Goal: Task Accomplishment & Management: Complete application form

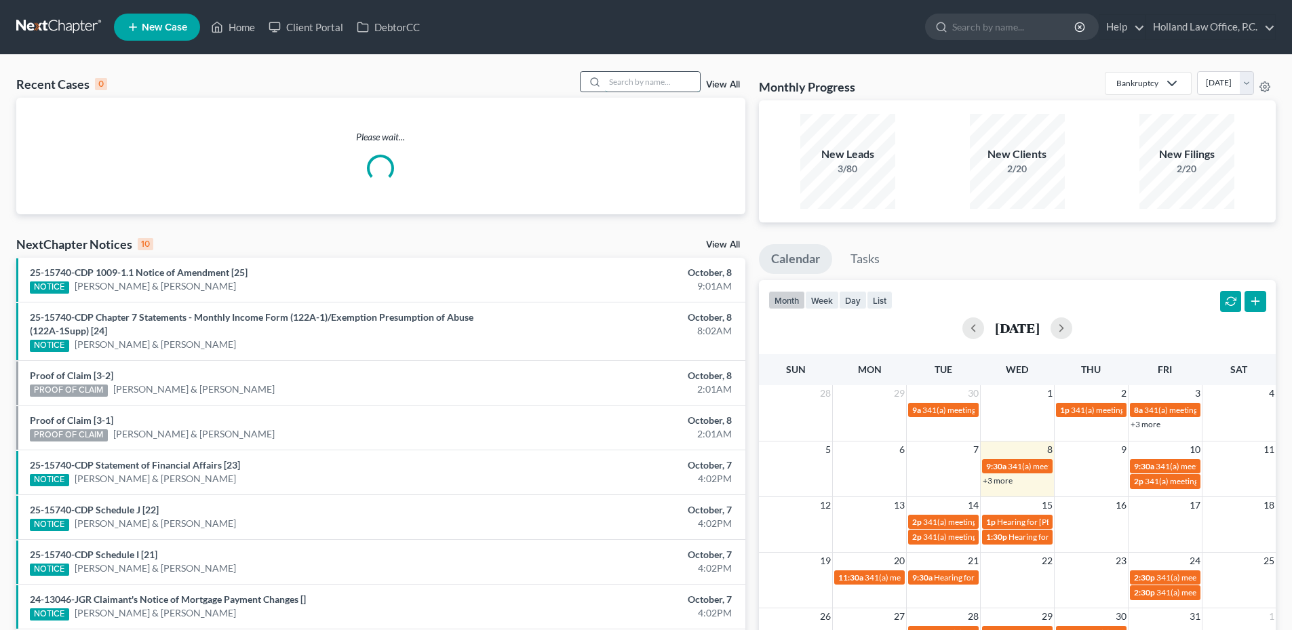
click at [664, 82] on input "search" at bounding box center [652, 82] width 95 height 20
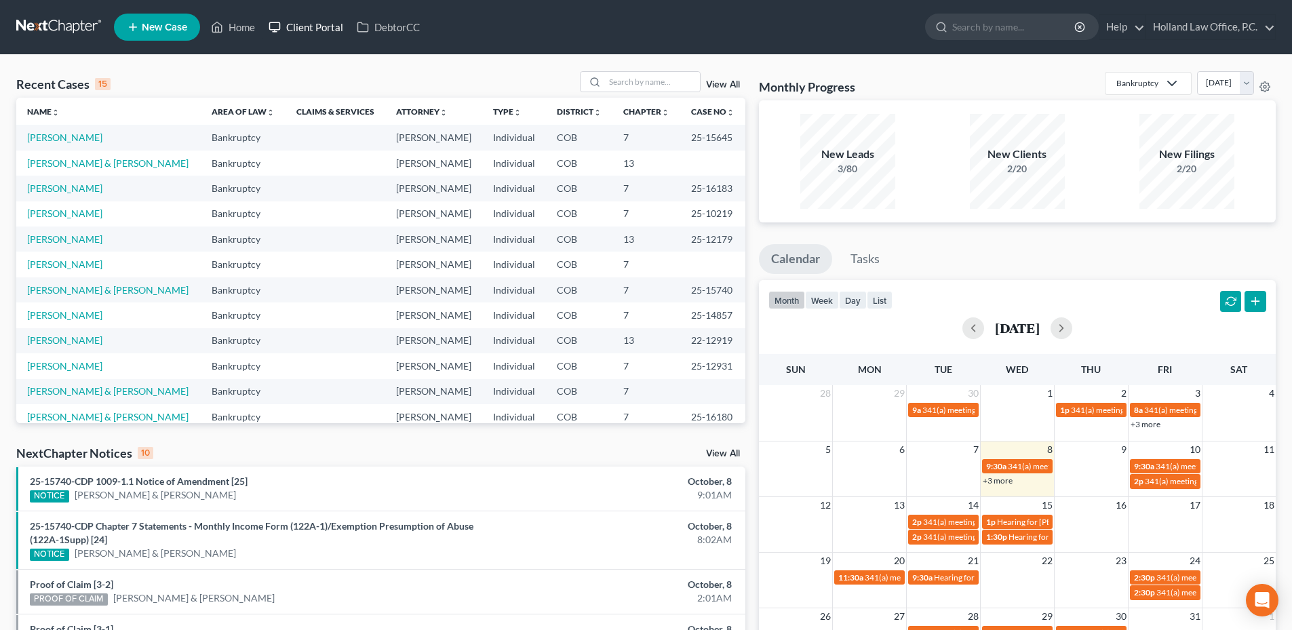
click at [305, 31] on link "Client Portal" at bounding box center [306, 27] width 88 height 24
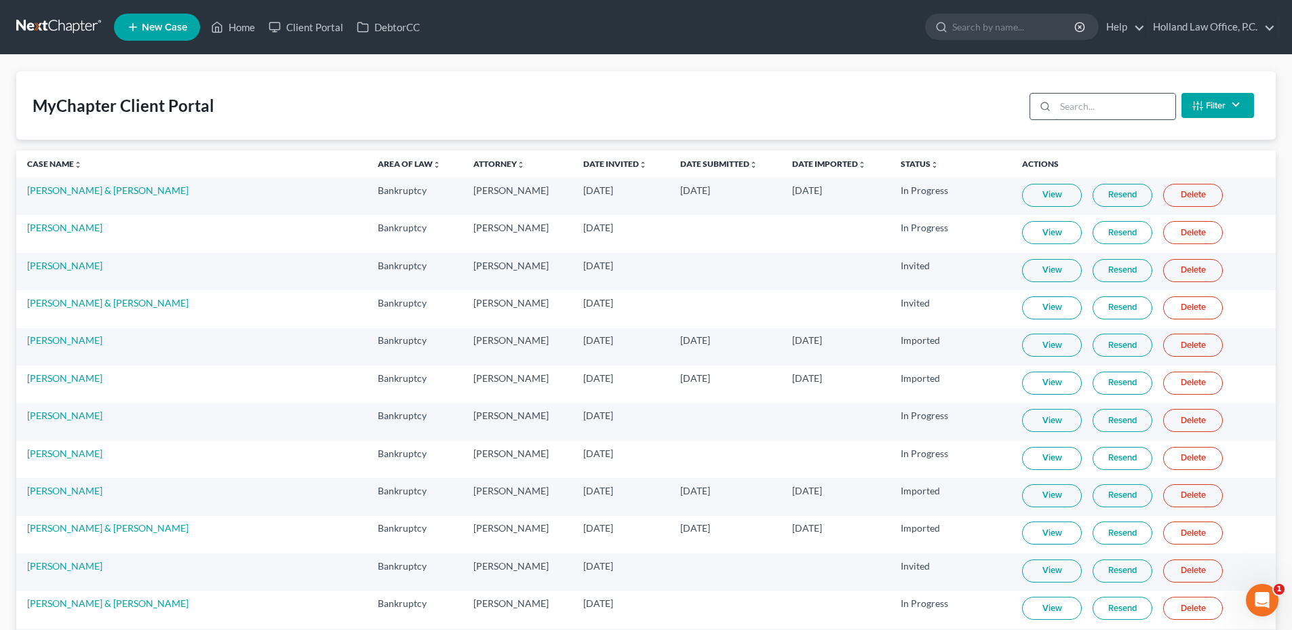
click at [1117, 106] on input "search" at bounding box center [1115, 107] width 120 height 26
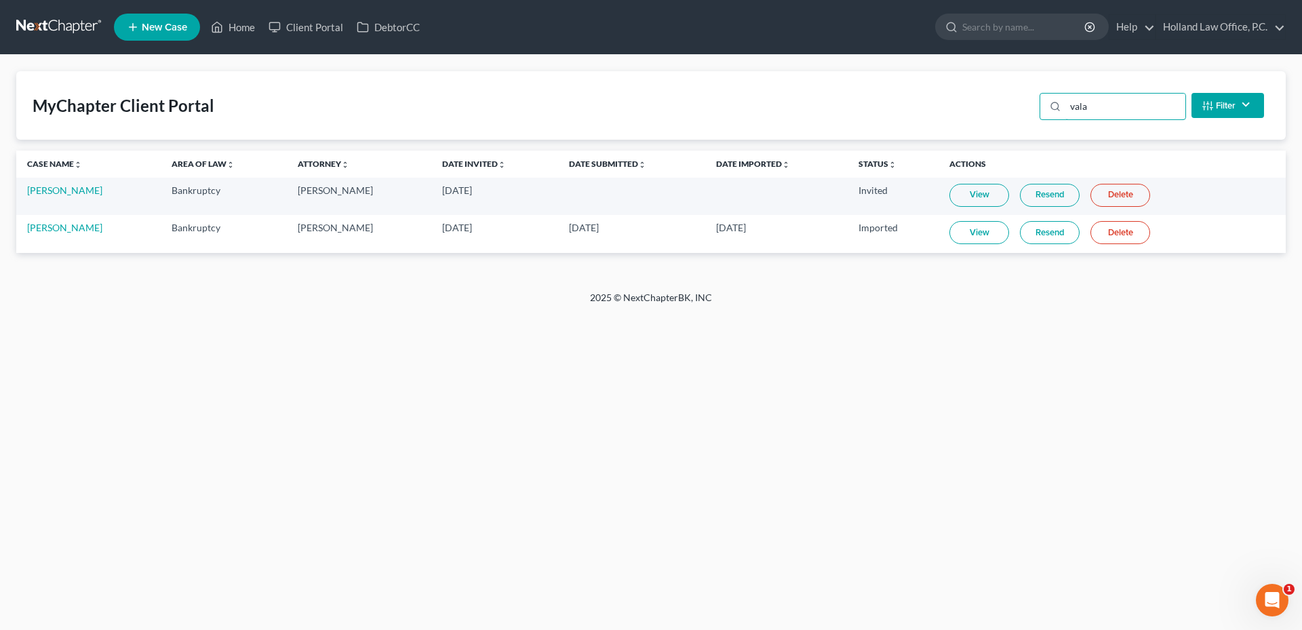
type input "vala"
click at [1058, 200] on link "Resend" at bounding box center [1050, 195] width 60 height 23
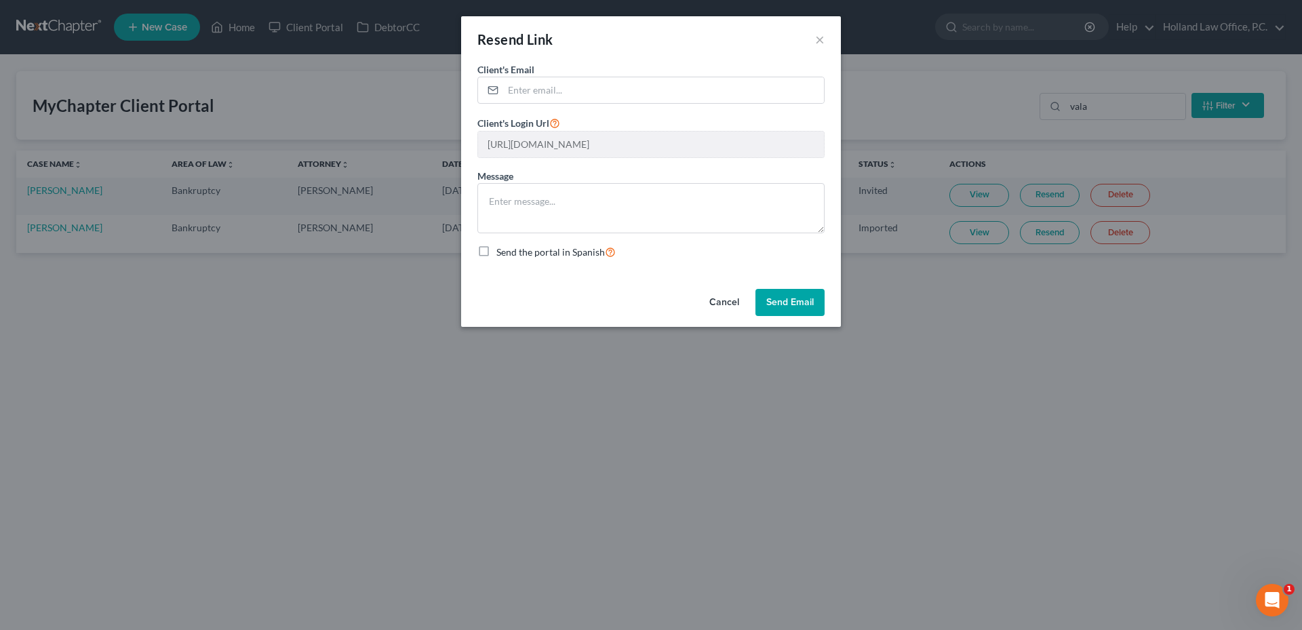
click at [800, 300] on button "Send Email" at bounding box center [789, 302] width 69 height 27
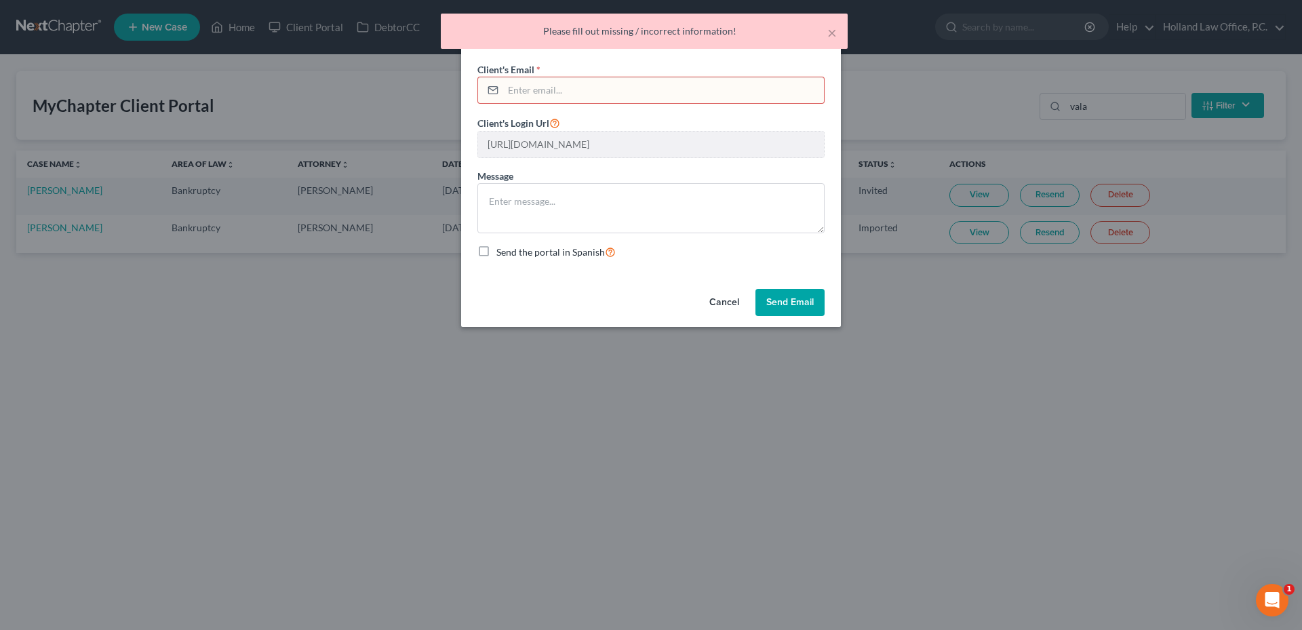
click at [593, 81] on input "email" at bounding box center [663, 90] width 321 height 26
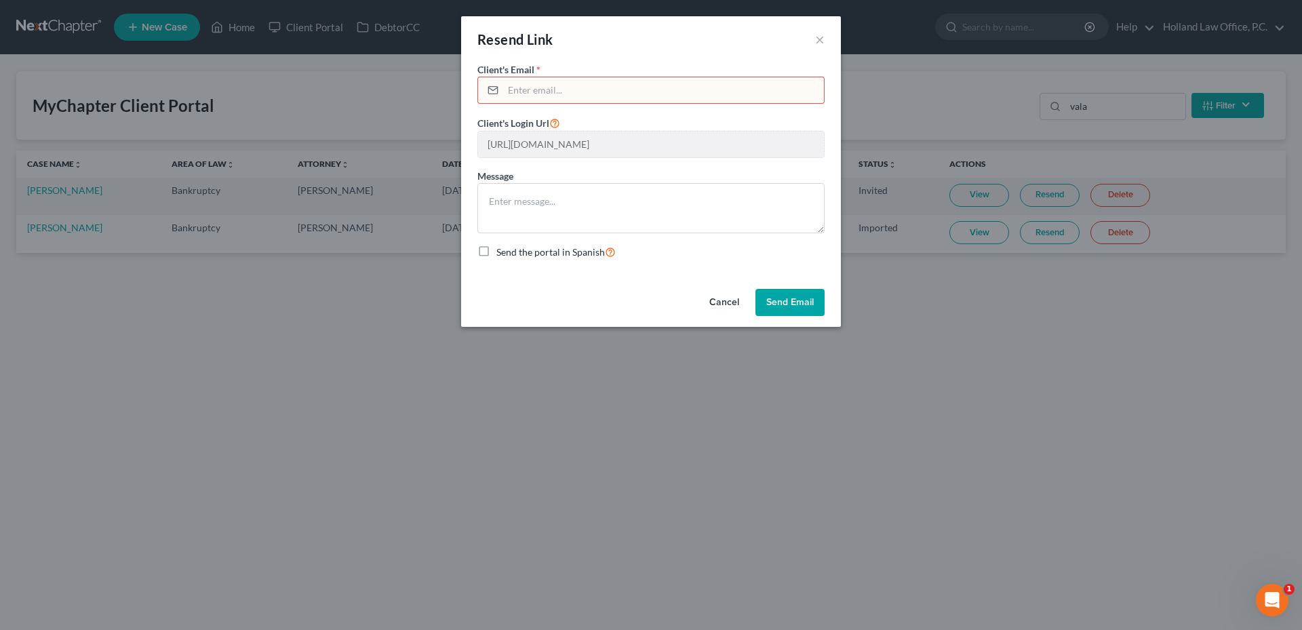
click at [548, 90] on input "email" at bounding box center [663, 90] width 321 height 26
paste input "[EMAIL_ADDRESS][DOMAIN_NAME]"
type input "[EMAIL_ADDRESS][DOMAIN_NAME]"
click at [791, 305] on button "Send Email" at bounding box center [789, 302] width 69 height 27
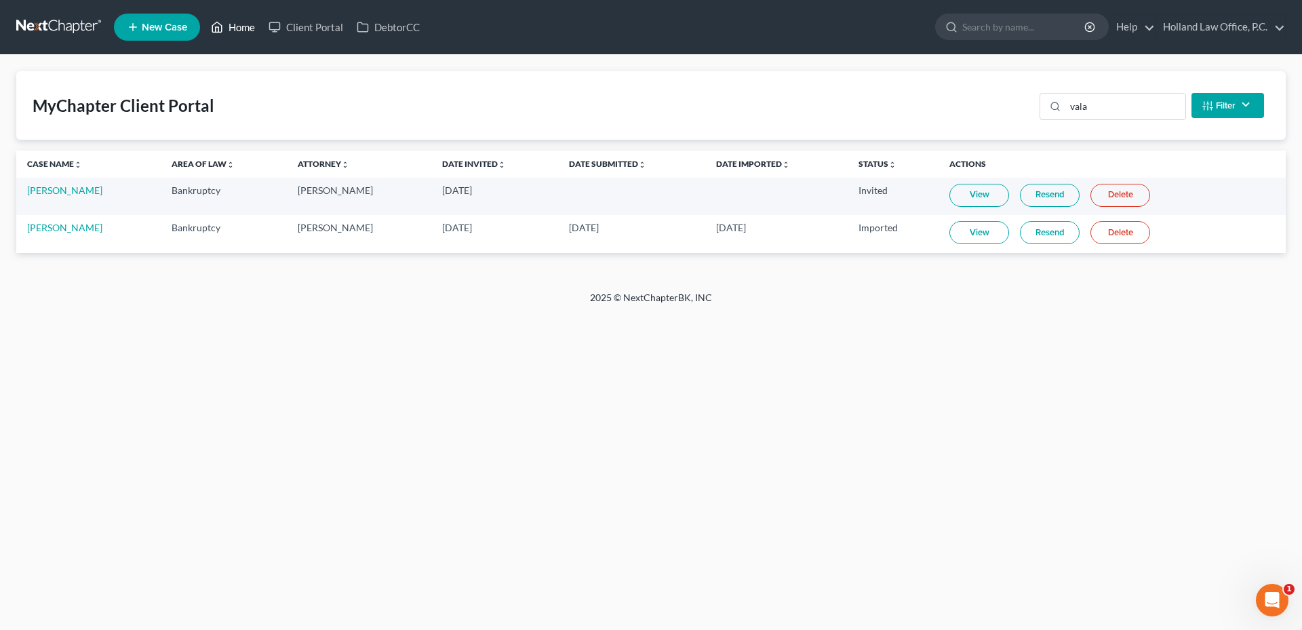
click at [239, 18] on link "Home" at bounding box center [233, 27] width 58 height 24
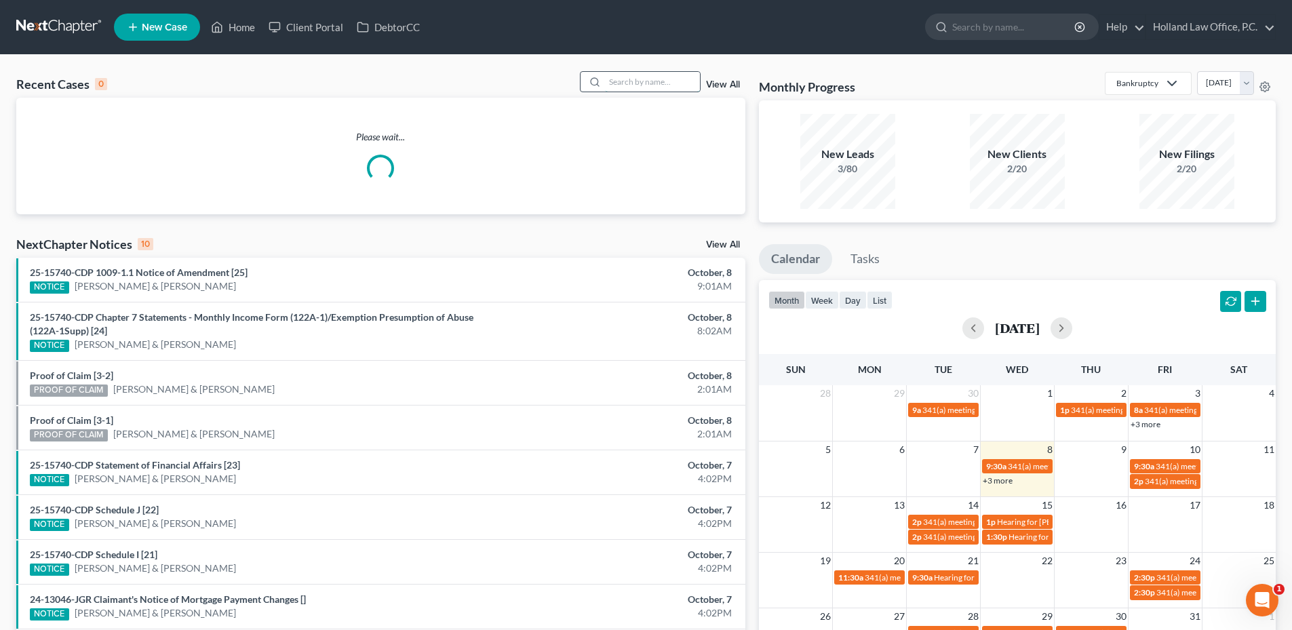
click at [625, 87] on input "search" at bounding box center [652, 82] width 95 height 20
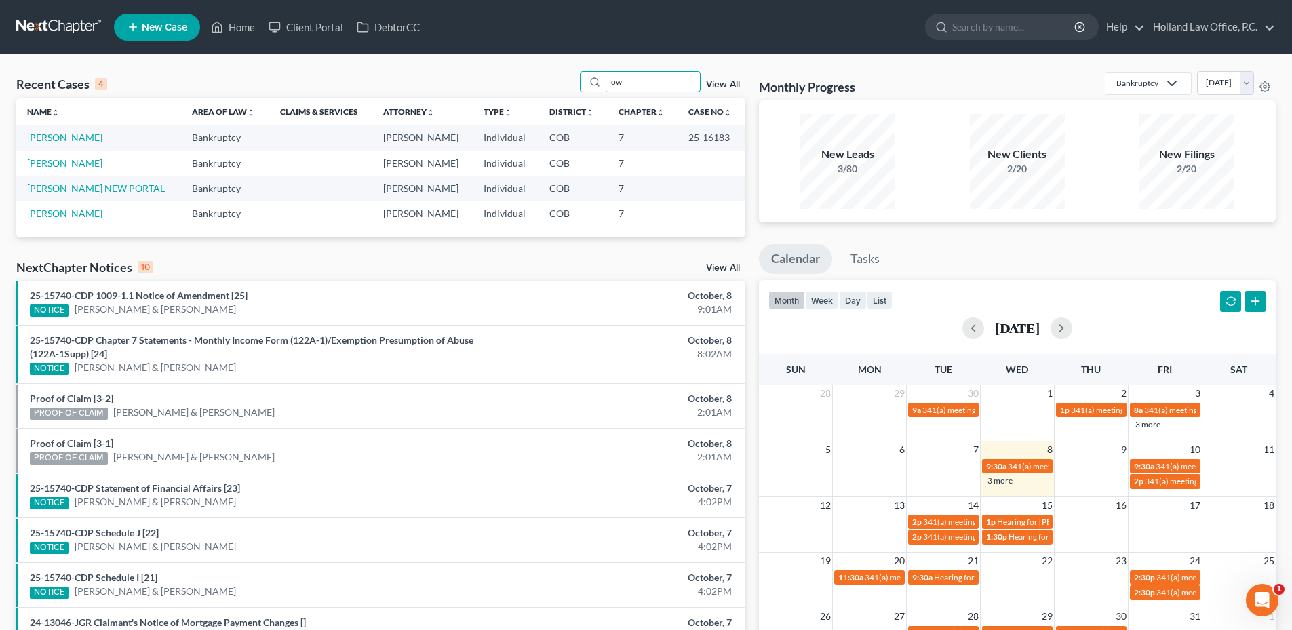
type input "low"
click at [61, 134] on link "[PERSON_NAME]" at bounding box center [64, 138] width 75 height 12
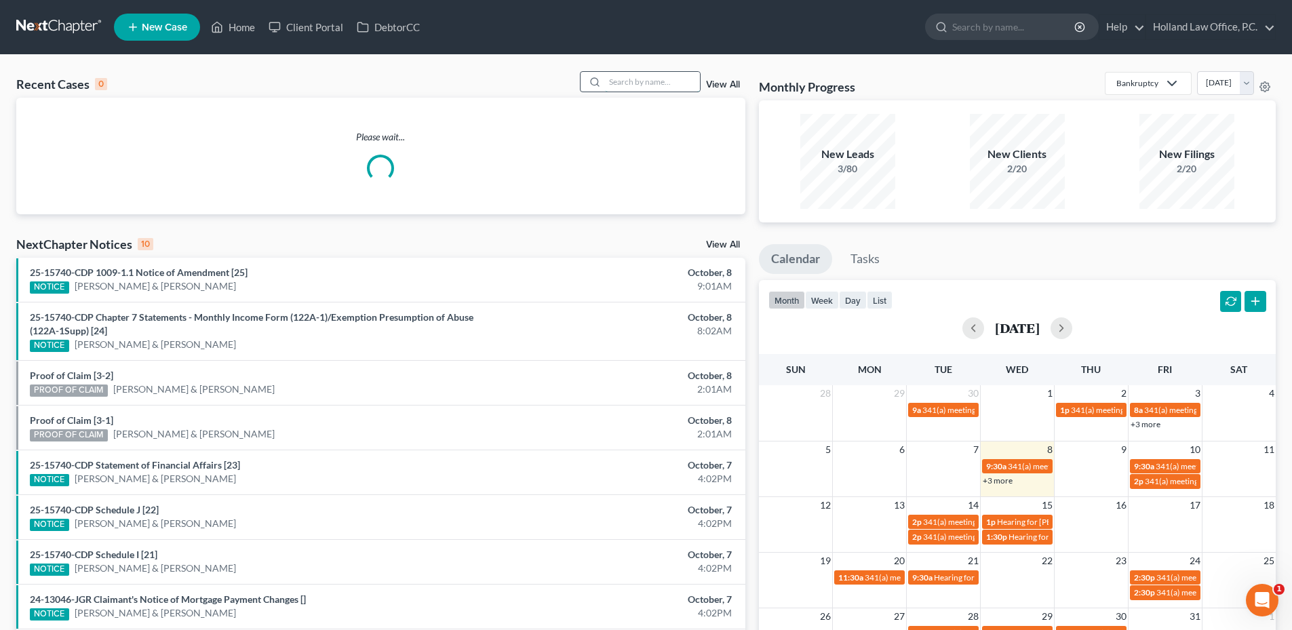
click at [620, 89] on input "search" at bounding box center [652, 82] width 95 height 20
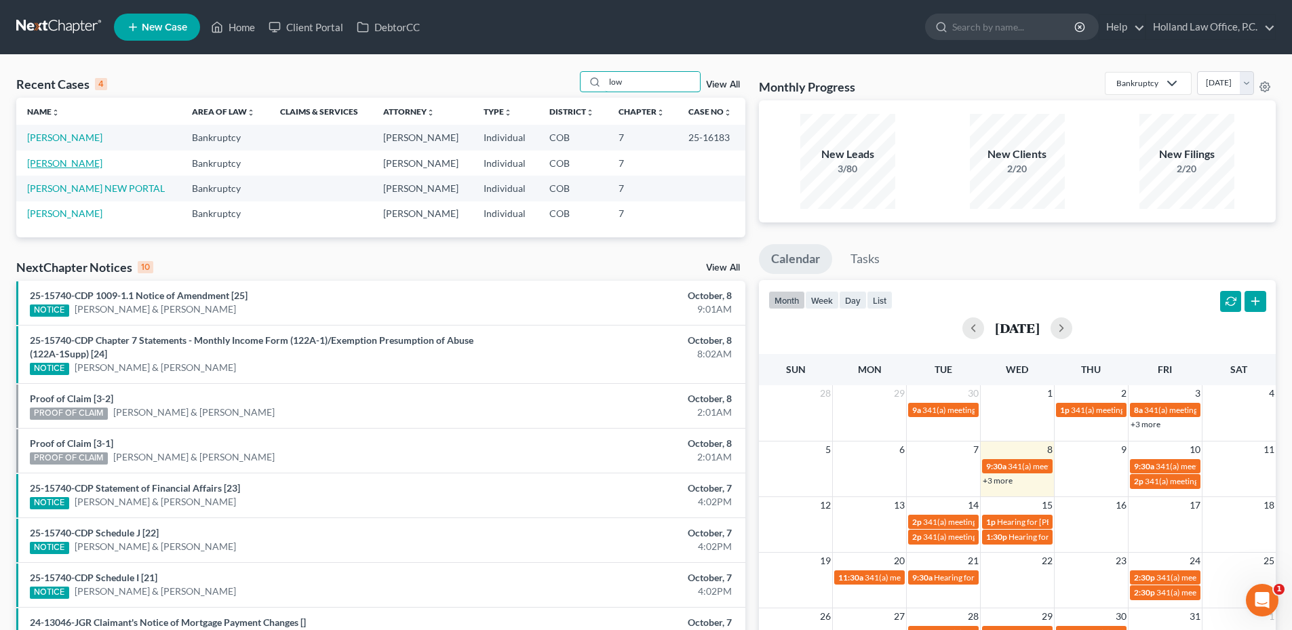
type input "low"
click at [59, 160] on link "[PERSON_NAME]" at bounding box center [64, 163] width 75 height 12
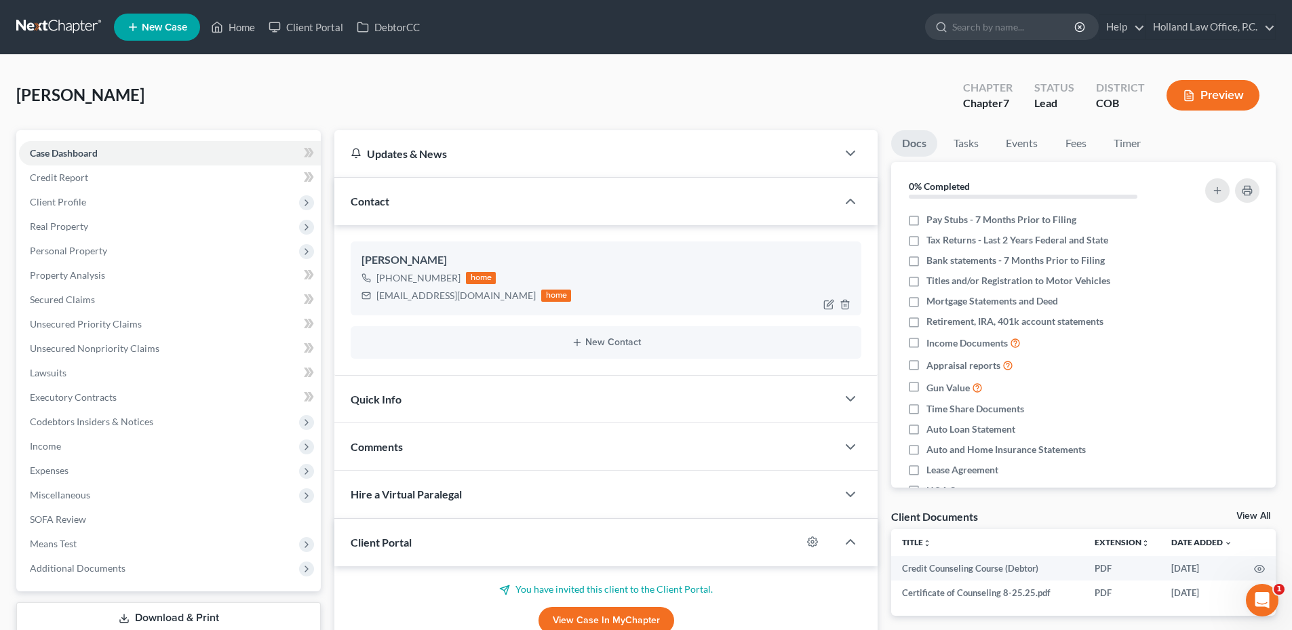
click at [408, 294] on div "[EMAIL_ADDRESS][DOMAIN_NAME]" at bounding box center [455, 296] width 159 height 14
copy div "[EMAIL_ADDRESS][DOMAIN_NAME]"
click at [85, 263] on link "Property Analysis" at bounding box center [170, 275] width 302 height 24
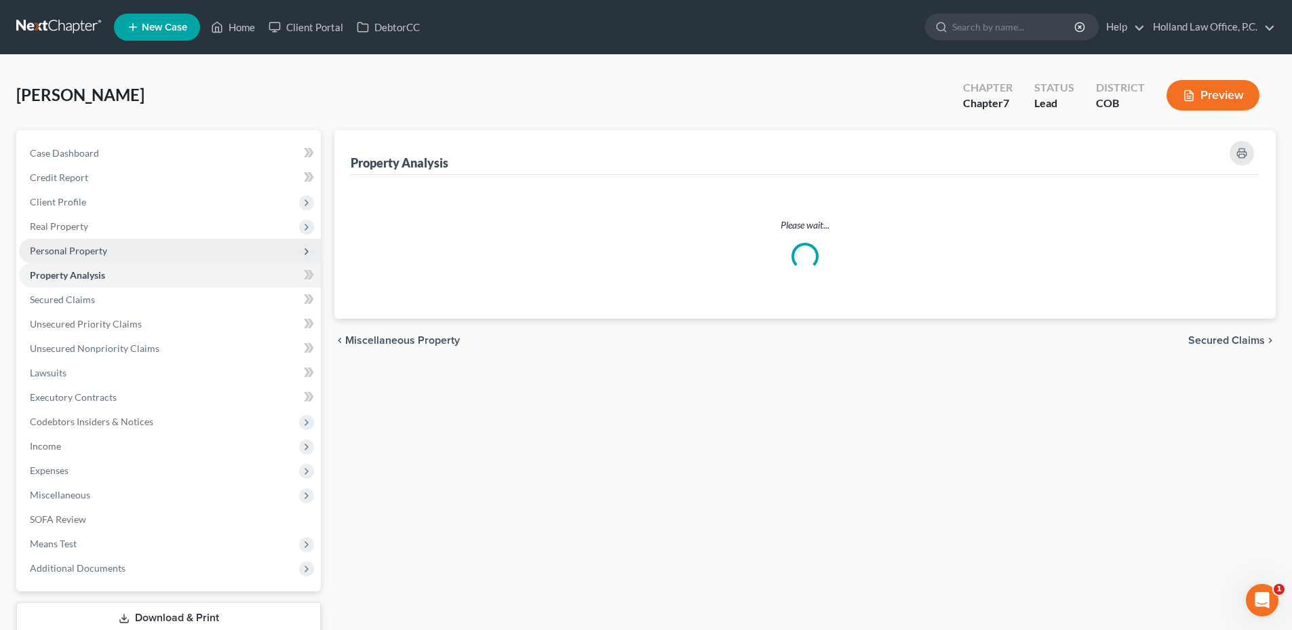
click at [89, 260] on span "Personal Property" at bounding box center [170, 251] width 302 height 24
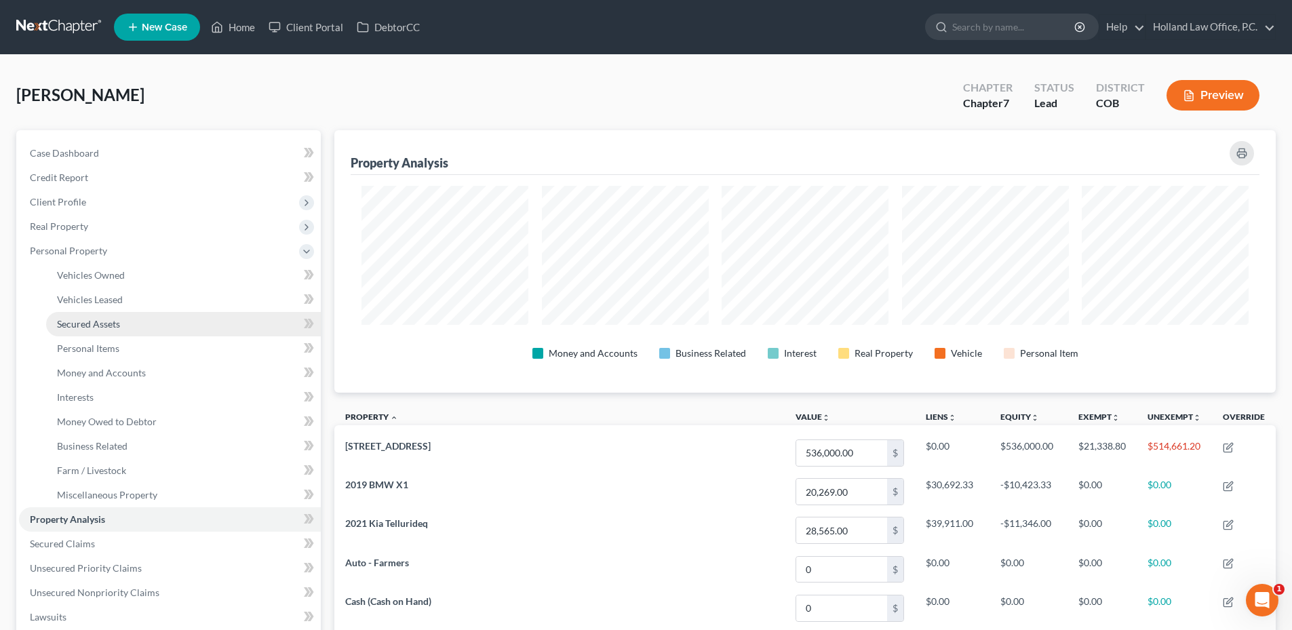
scroll to position [262, 941]
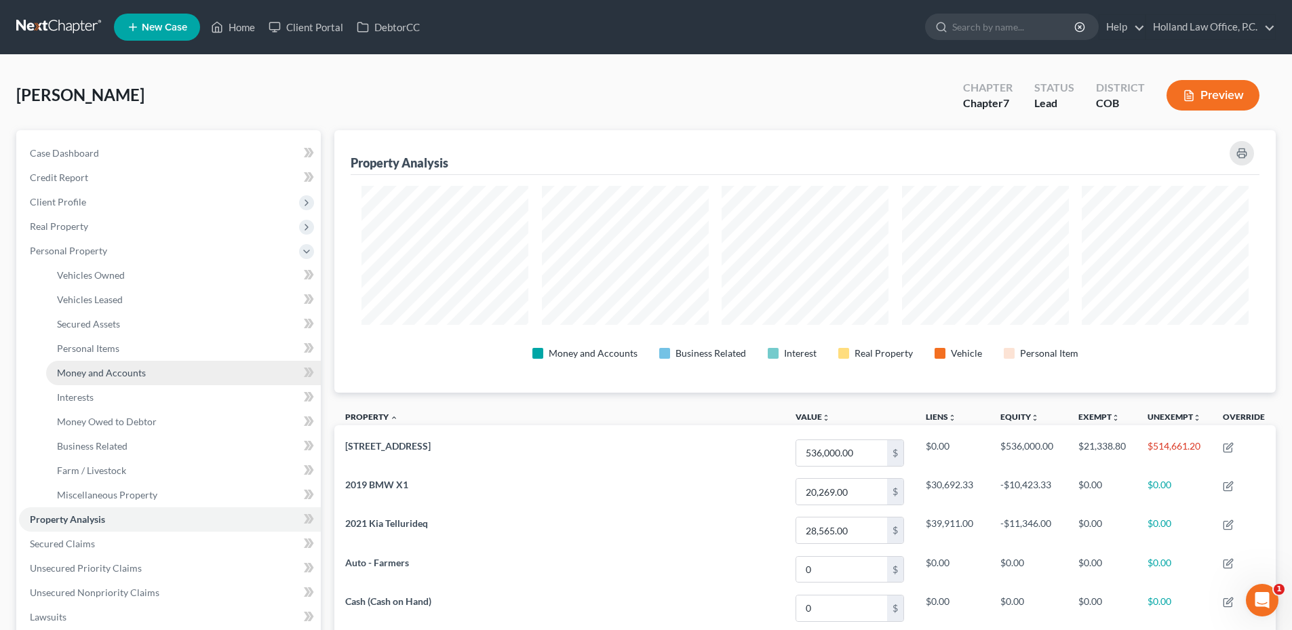
click at [110, 384] on link "Money and Accounts" at bounding box center [183, 373] width 275 height 24
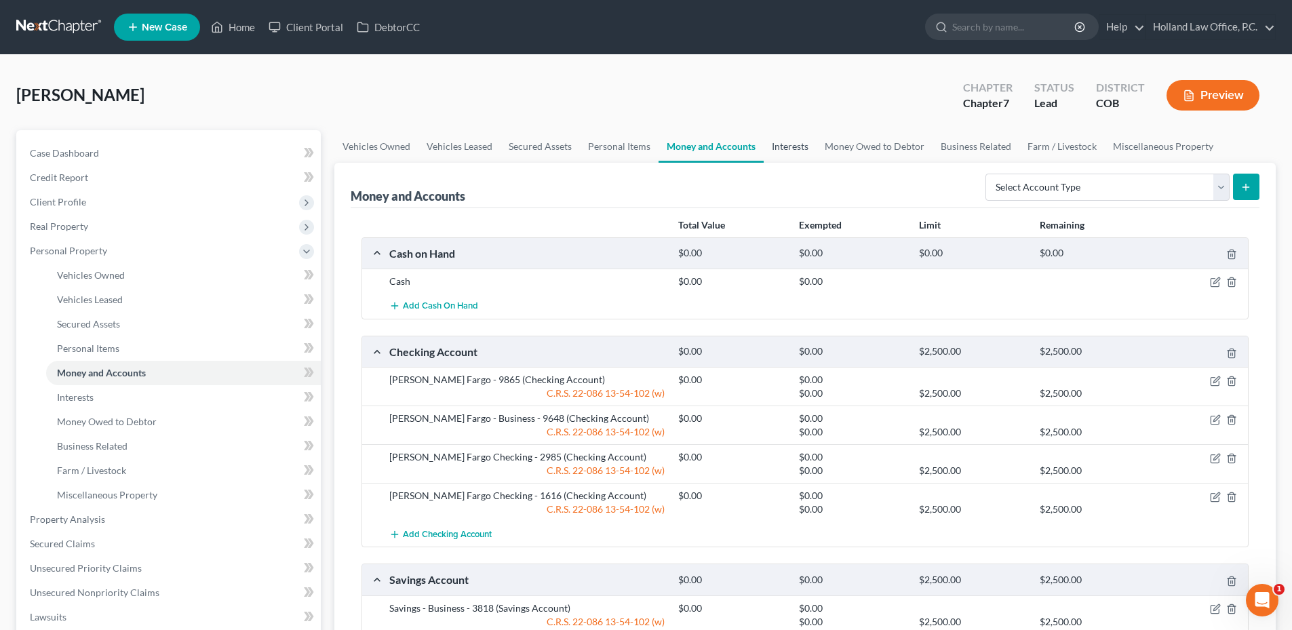
click at [798, 153] on link "Interests" at bounding box center [789, 146] width 53 height 33
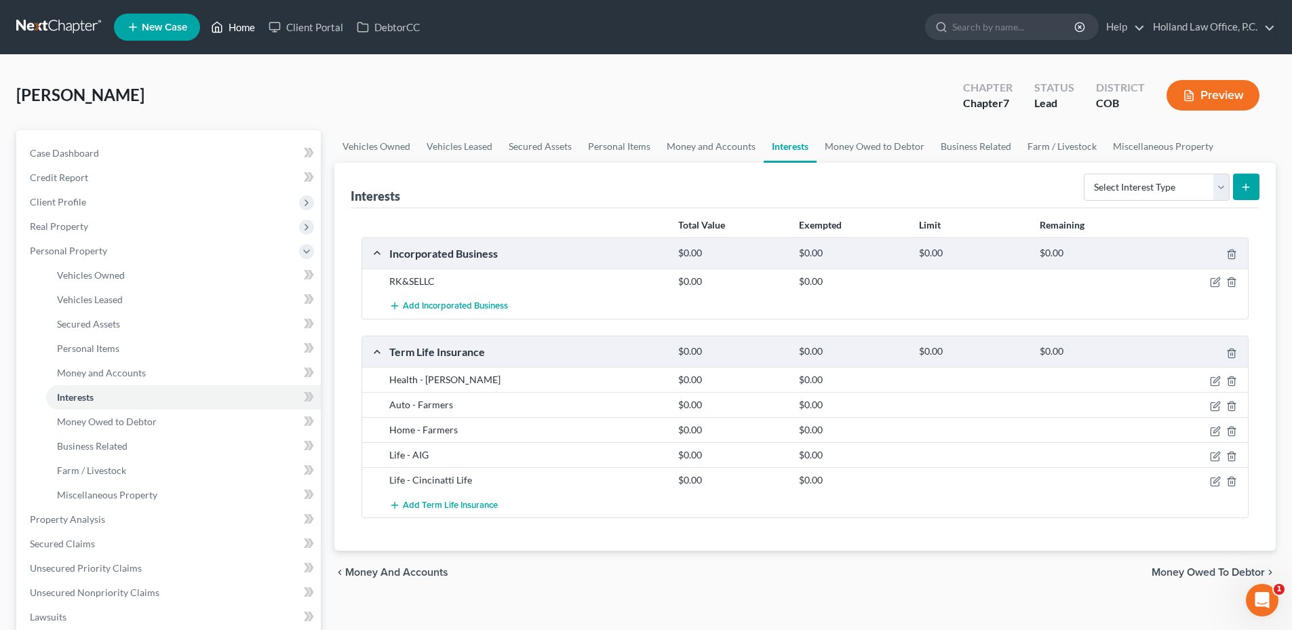
click at [224, 17] on link "Home" at bounding box center [233, 27] width 58 height 24
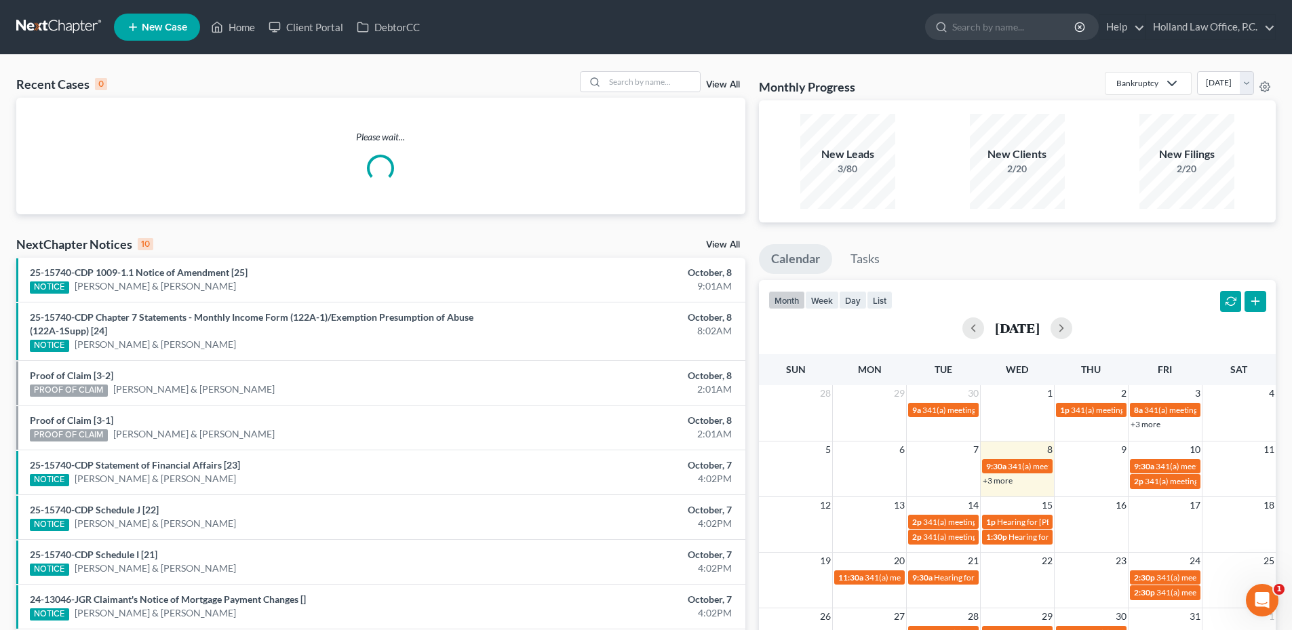
click at [618, 93] on div "Recent Cases 0 View All" at bounding box center [380, 84] width 729 height 26
click at [633, 70] on div "Recent Cases 0 View All Please wait... NextChapter Notices 10 View All 25-15740…" at bounding box center [646, 419] width 1292 height 728
click at [637, 84] on input "search" at bounding box center [652, 82] width 95 height 20
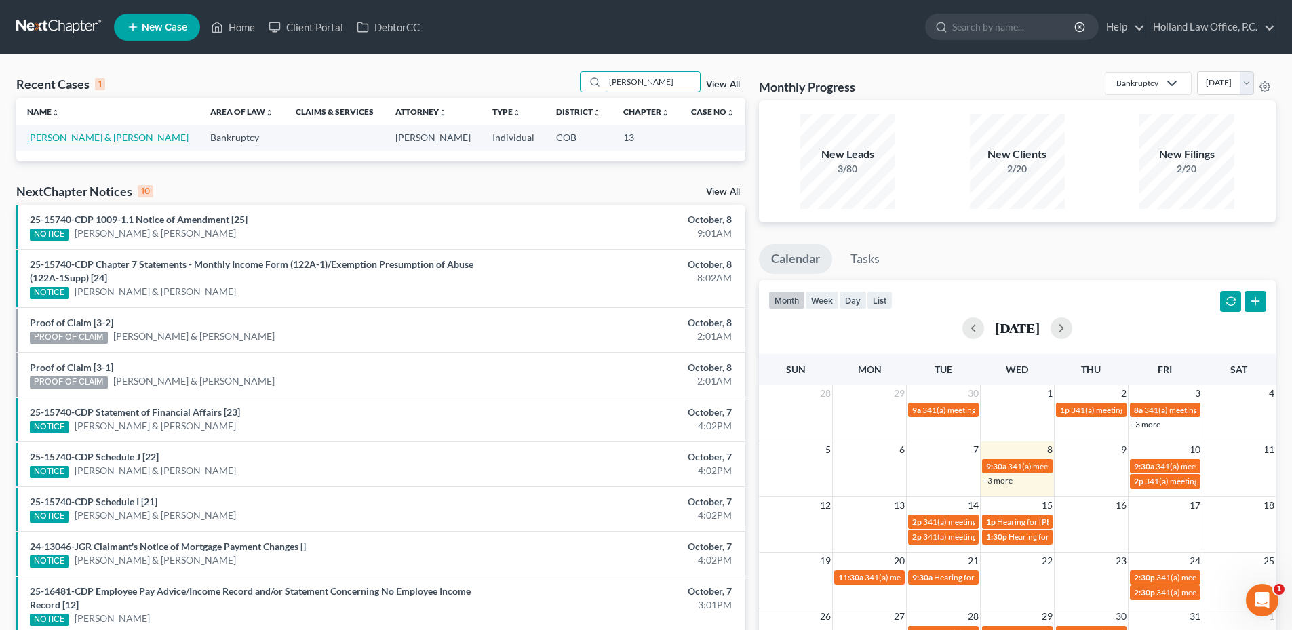
type input "[PERSON_NAME]"
click at [103, 140] on link "[PERSON_NAME] & [PERSON_NAME]" at bounding box center [107, 138] width 161 height 12
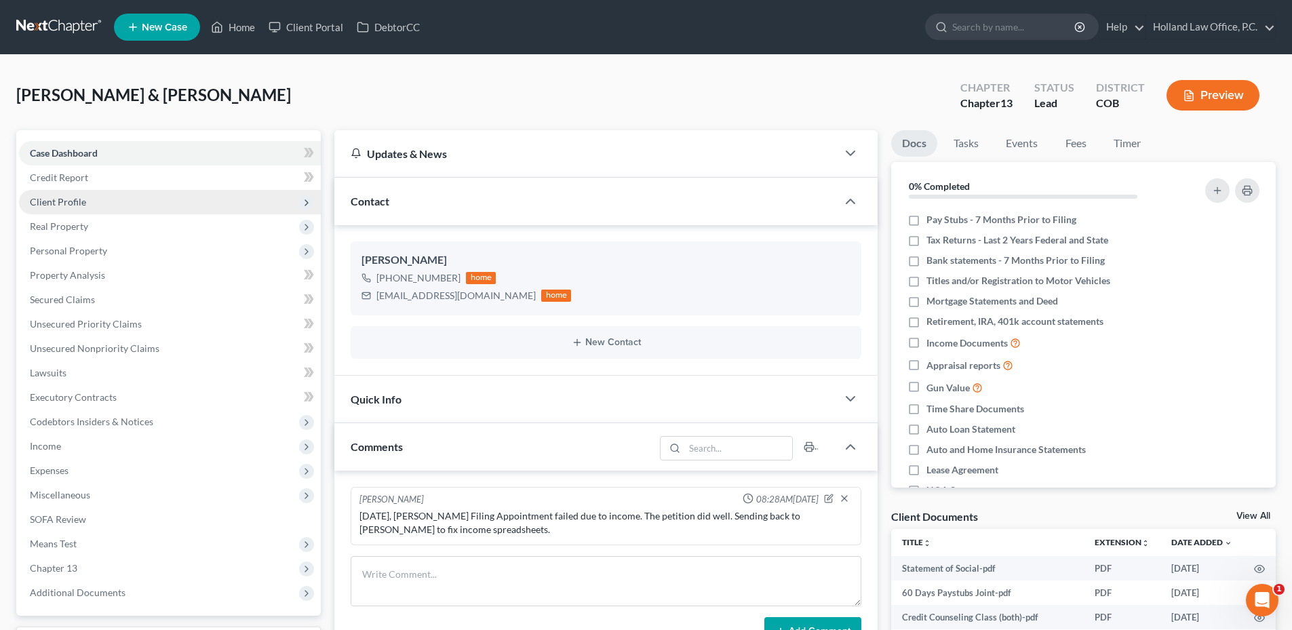
click at [132, 202] on span "Client Profile" at bounding box center [170, 202] width 302 height 24
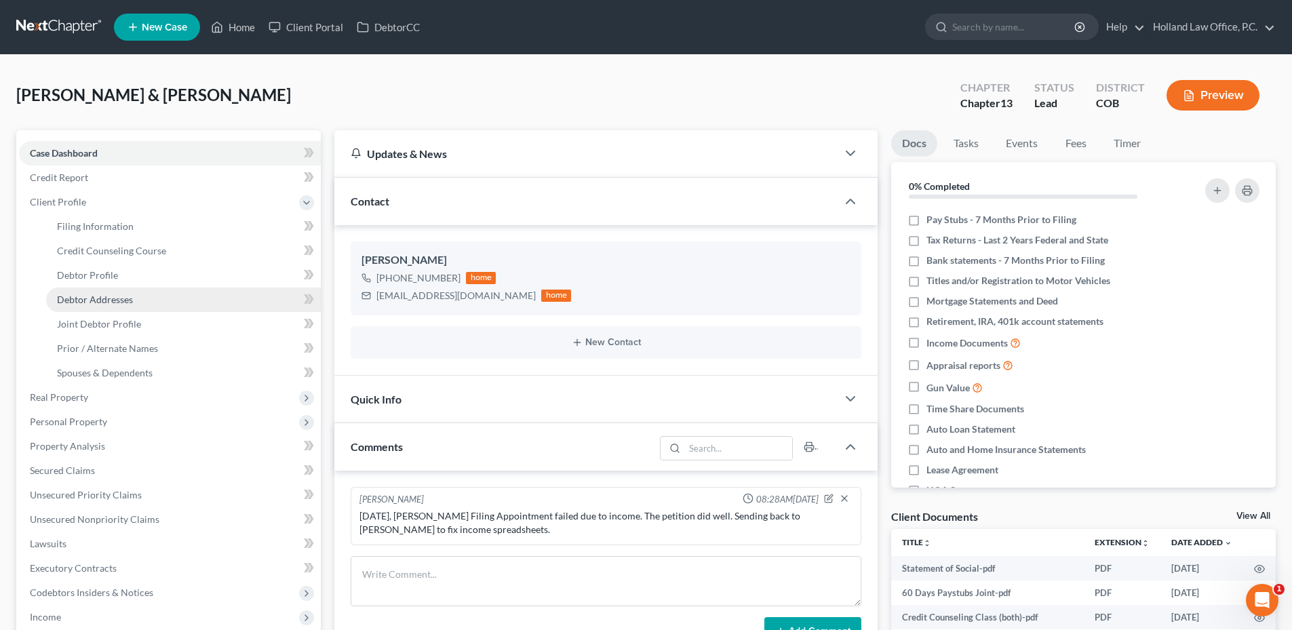
click at [95, 296] on span "Debtor Addresses" at bounding box center [95, 300] width 76 height 12
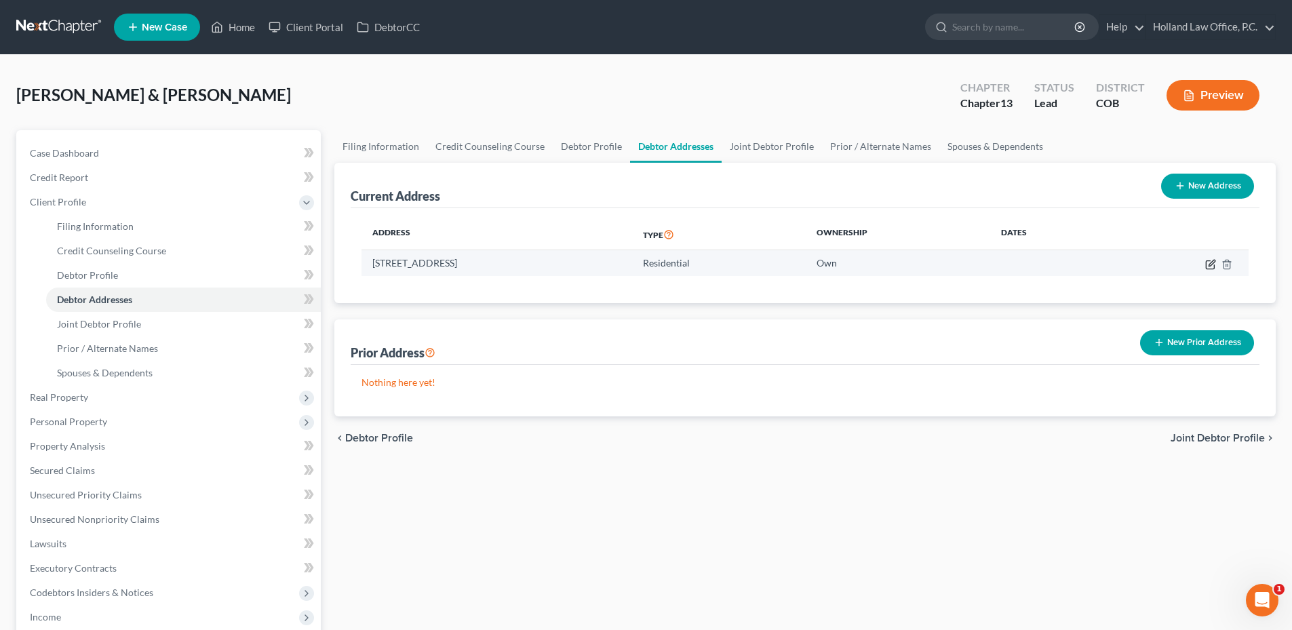
click at [1212, 263] on icon "button" at bounding box center [1211, 263] width 6 height 6
select select "5"
select select "0"
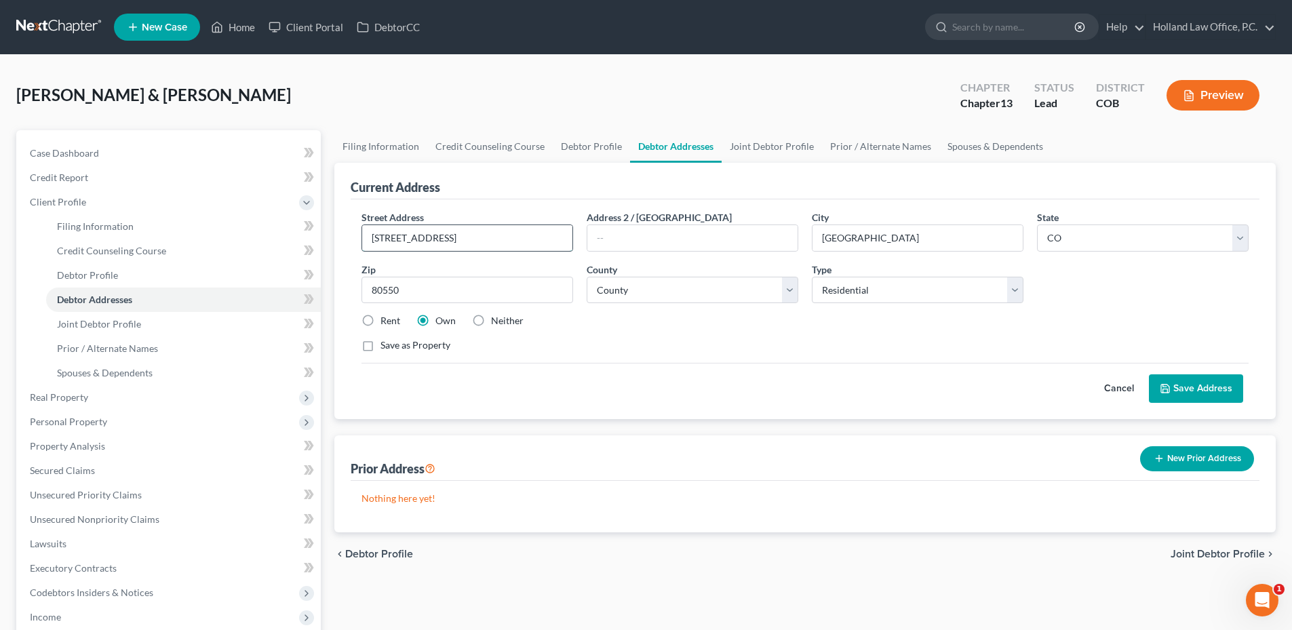
click at [421, 243] on input "[STREET_ADDRESS]" at bounding box center [467, 238] width 210 height 26
click at [420, 239] on input "[STREET_ADDRESS]" at bounding box center [467, 238] width 210 height 26
type input "[STREET_ADDRESS]"
click at [1209, 384] on button "Save Address" at bounding box center [1196, 388] width 94 height 28
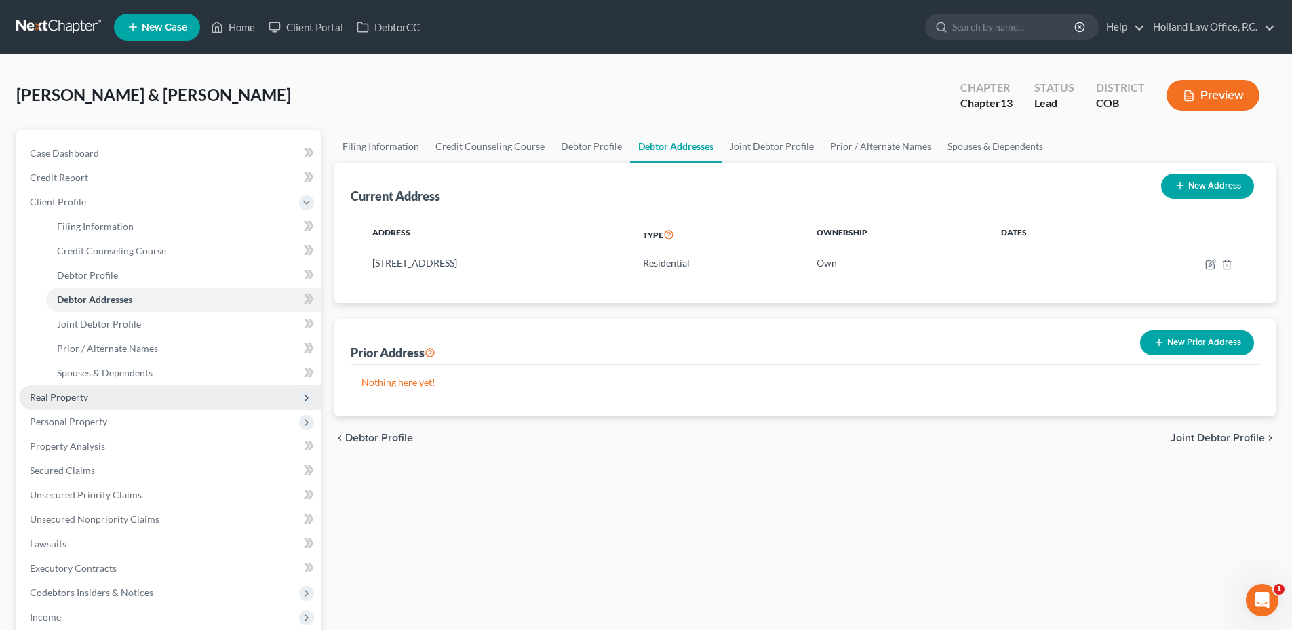
click at [93, 399] on span "Real Property" at bounding box center [170, 397] width 302 height 24
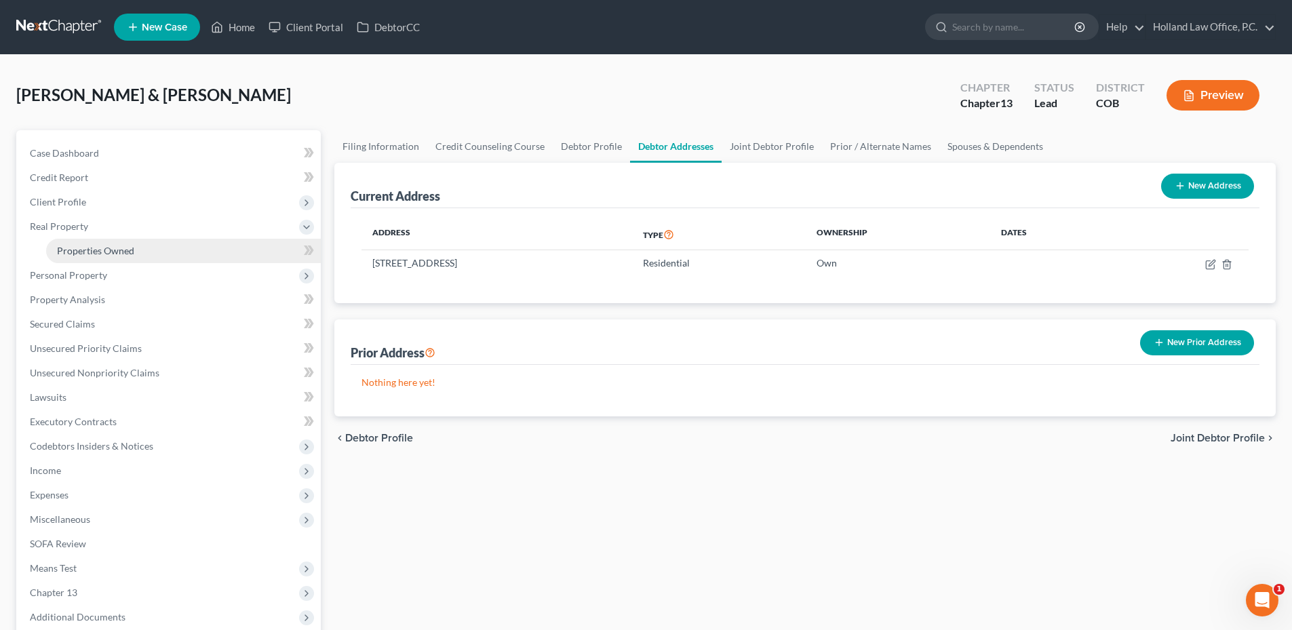
click at [117, 255] on span "Properties Owned" at bounding box center [95, 251] width 77 height 12
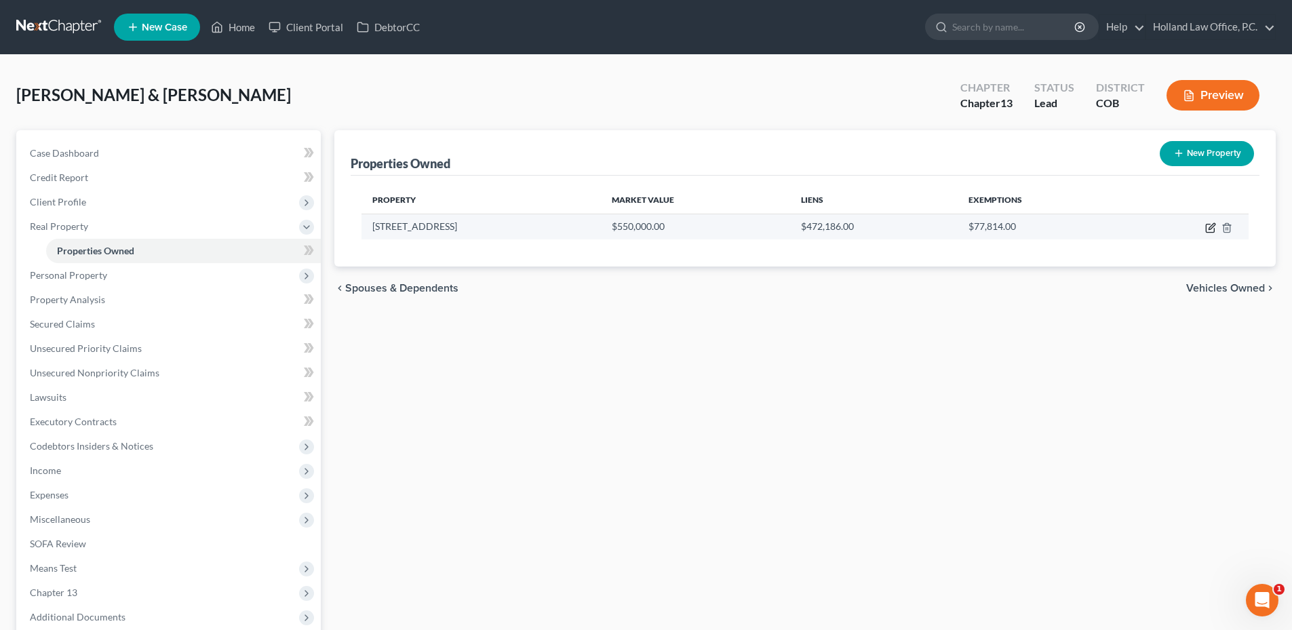
click at [1209, 227] on icon "button" at bounding box center [1211, 226] width 6 height 6
select select "5"
select select "62"
select select "2"
select select "0"
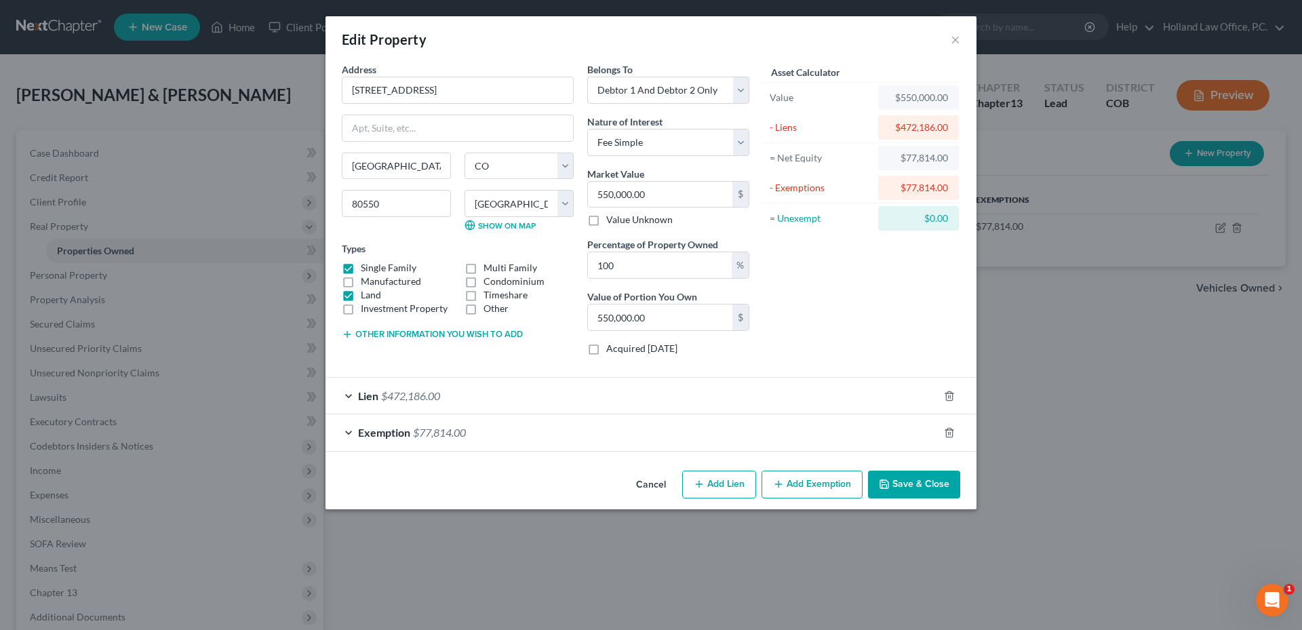
click at [702, 106] on div "Belongs To * Select Debtor 1 Only Debtor 2 Only Debtor 1 And Debtor 2 Only At L…" at bounding box center [668, 214] width 176 height 304
click at [681, 91] on select "Select Debtor 1 Only Debtor 2 Only Debtor 1 And Debtor 2 Only At Least One Of T…" at bounding box center [668, 90] width 162 height 27
select select "0"
click at [587, 77] on select "Select Debtor 1 Only Debtor 2 Only Debtor 1 And Debtor 2 Only At Least One Of T…" at bounding box center [668, 90] width 162 height 27
click at [913, 485] on button "Save & Close" at bounding box center [914, 485] width 92 height 28
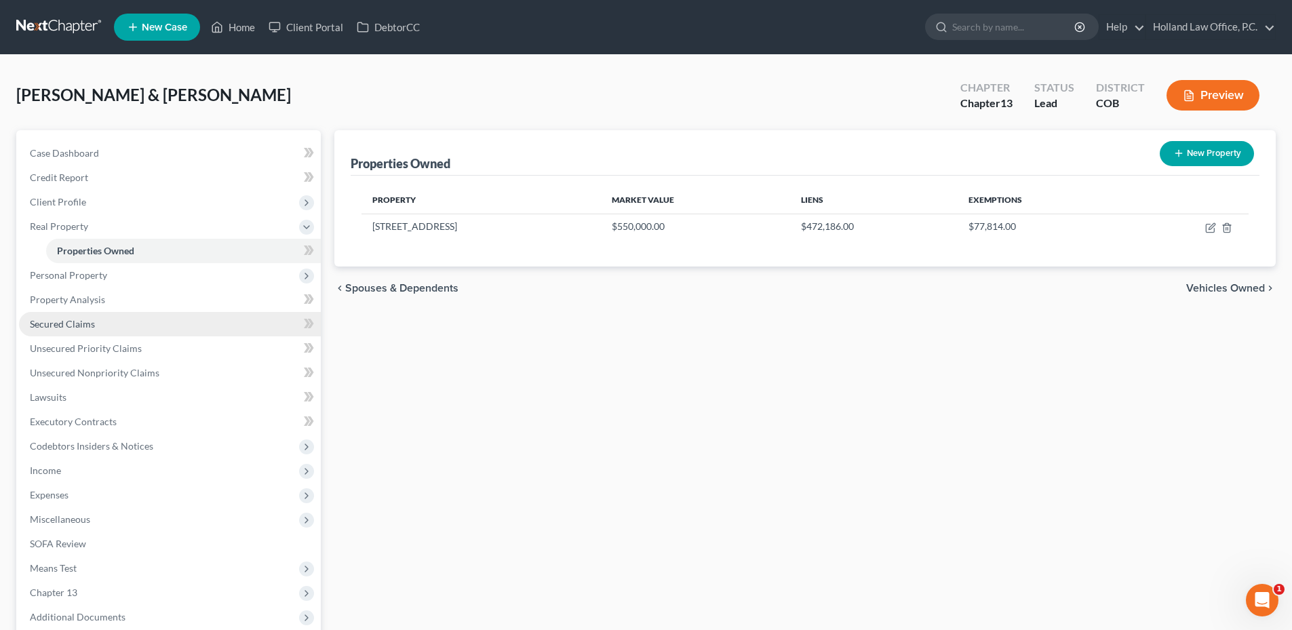
drag, startPoint x: 130, startPoint y: 329, endPoint x: 133, endPoint y: 321, distance: 7.9
click at [130, 329] on link "Secured Claims" at bounding box center [170, 324] width 302 height 24
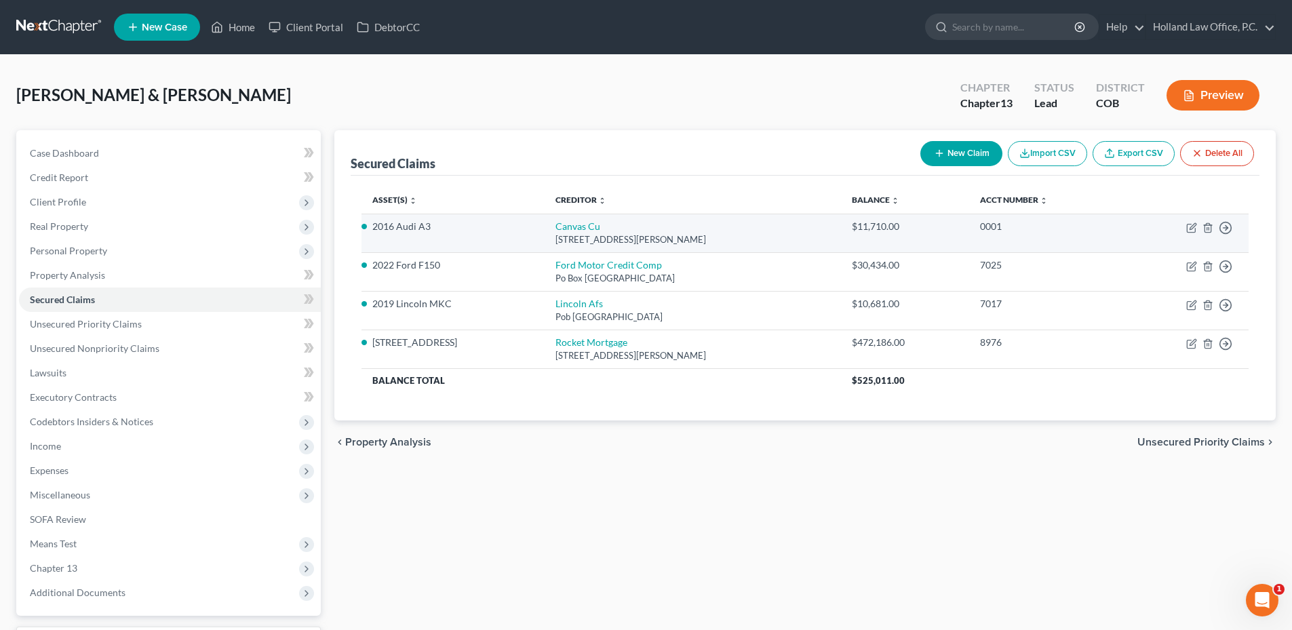
click at [579, 219] on td "Canvas Cu [STREET_ADDRESS][PERSON_NAME]" at bounding box center [692, 233] width 296 height 39
click at [565, 230] on link "Canvas Cu" at bounding box center [577, 226] width 45 height 12
select select "5"
select select "4"
select select "0"
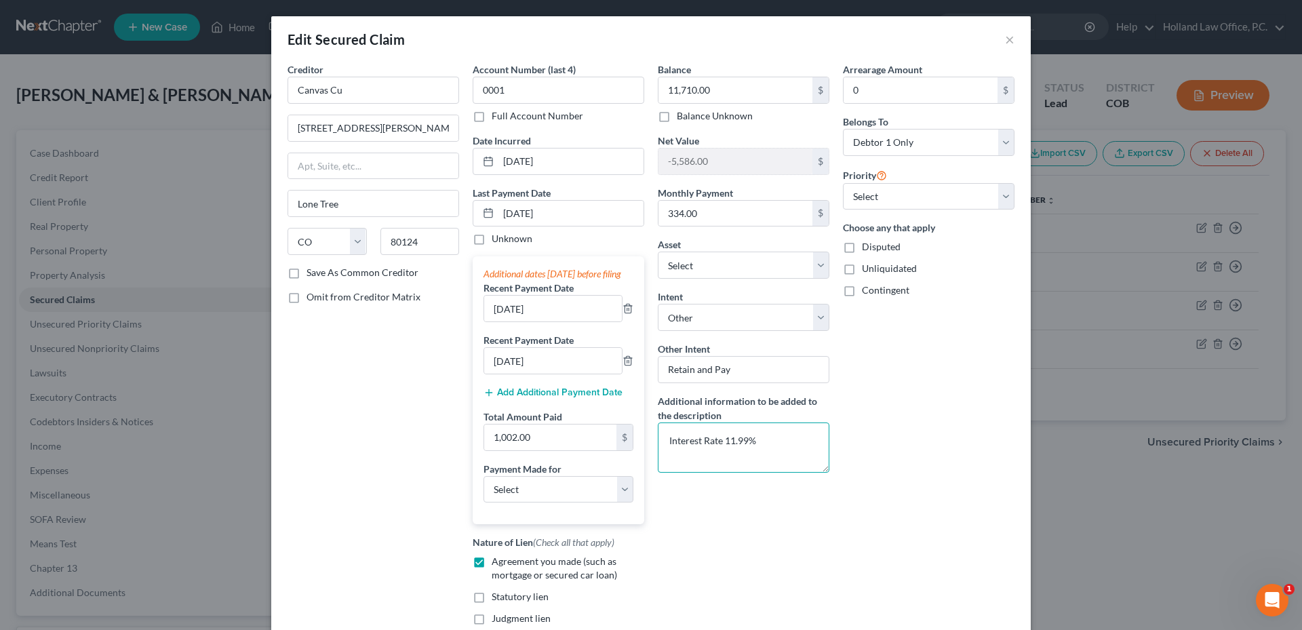
click at [780, 449] on textarea "Interest Rate 11.99%" at bounding box center [744, 447] width 172 height 50
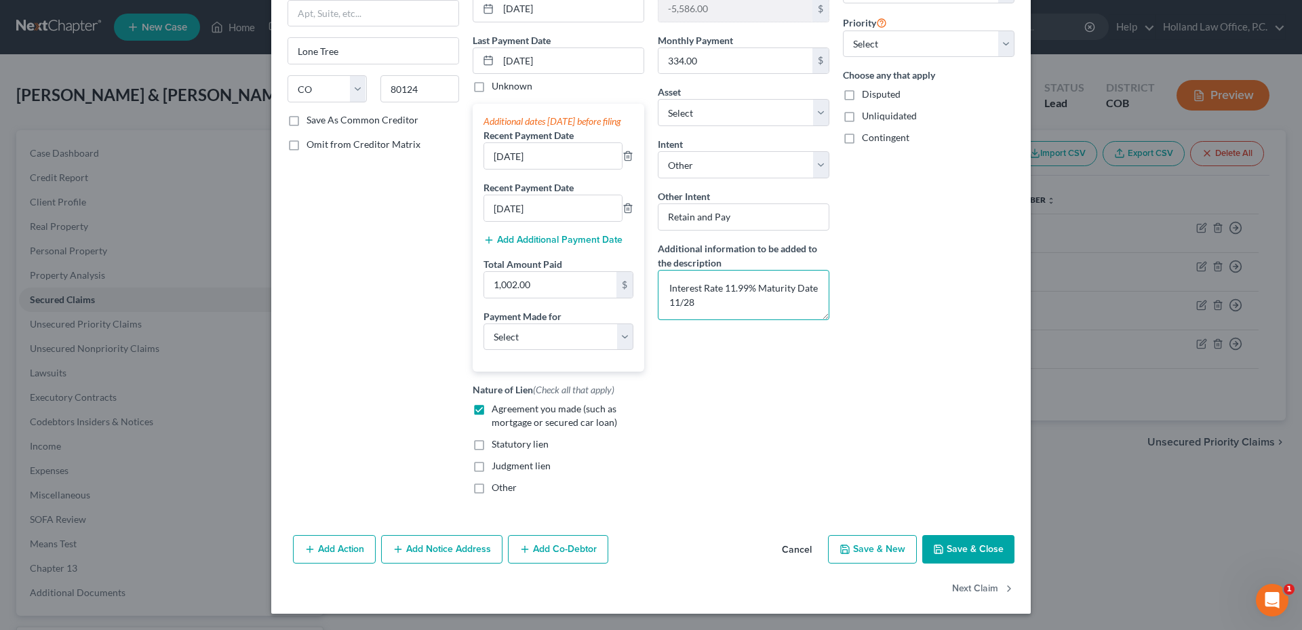
scroll to position [166, 0]
type textarea "Interest Rate 11.99% Maturity Date 11/28"
click at [957, 559] on button "Save & Close" at bounding box center [968, 549] width 92 height 28
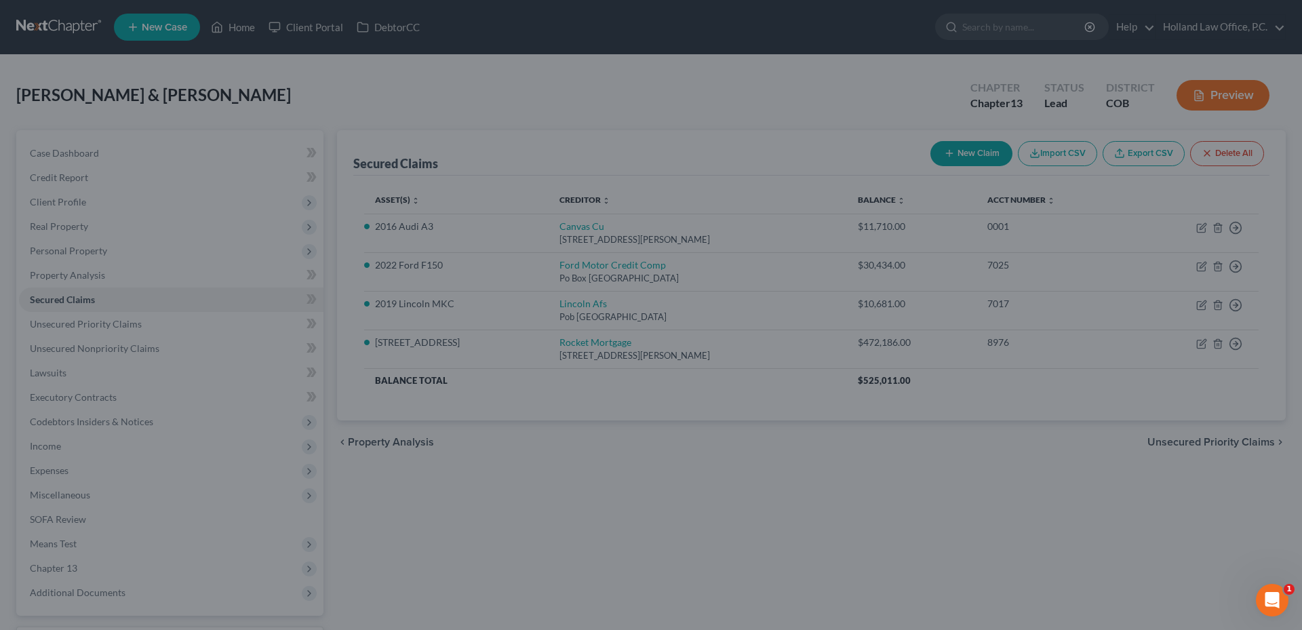
select select "4"
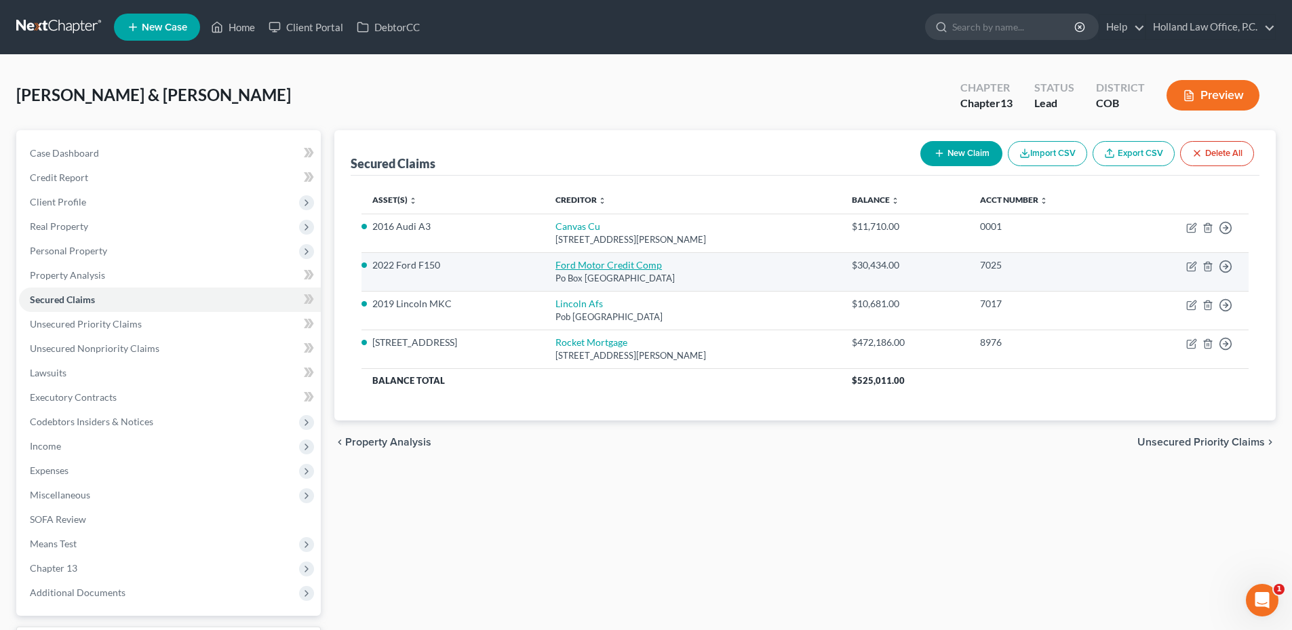
click at [575, 261] on link "Ford Motor Credit Comp" at bounding box center [608, 265] width 106 height 12
select select "30"
select select "0"
select select "4"
select select "0"
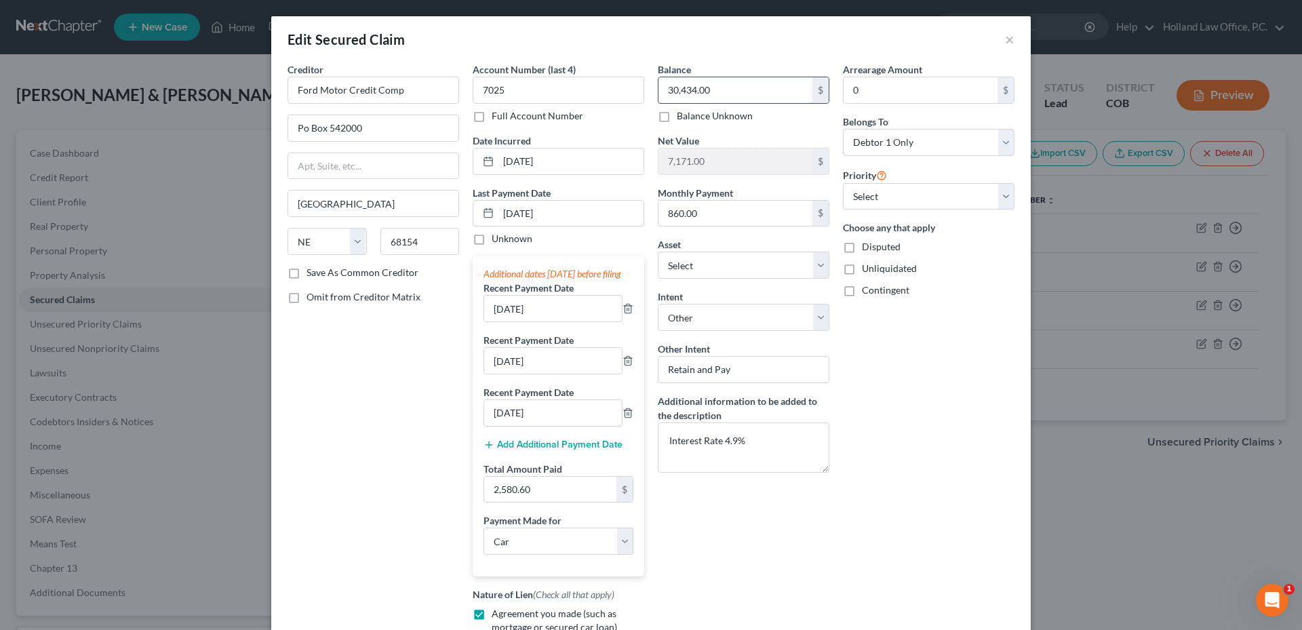
click at [714, 100] on input "30,434.00" at bounding box center [735, 90] width 154 height 26
type input "27,260.95"
click at [766, 437] on textarea "Interest Rate 4.9%" at bounding box center [744, 447] width 172 height 50
click at [665, 445] on textarea "Interest Rate 4.9%" at bounding box center [744, 447] width 172 height 50
click at [725, 456] on textarea "Monthly Payment 860.26, Interest Rate 4.9%" at bounding box center [744, 447] width 172 height 50
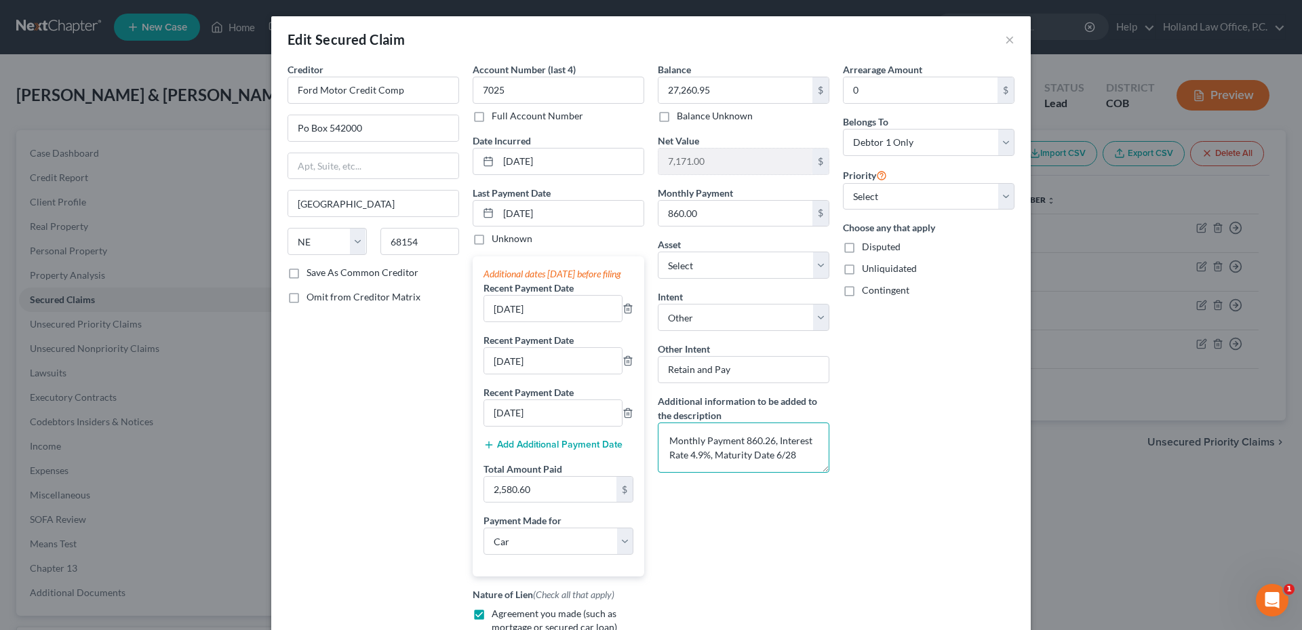
scroll to position [218, 0]
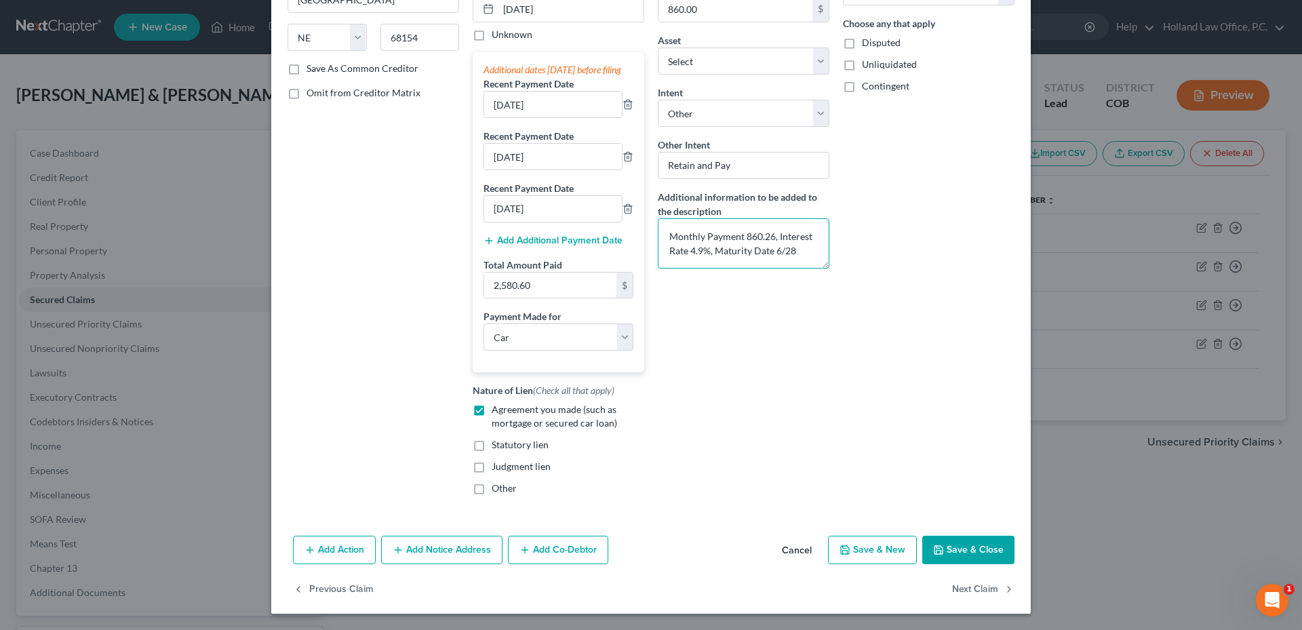
type textarea "Monthly Payment 860.26, Interest Rate 4.9%, Maturity Date 6/28"
click at [978, 542] on button "Save & Close" at bounding box center [968, 550] width 92 height 28
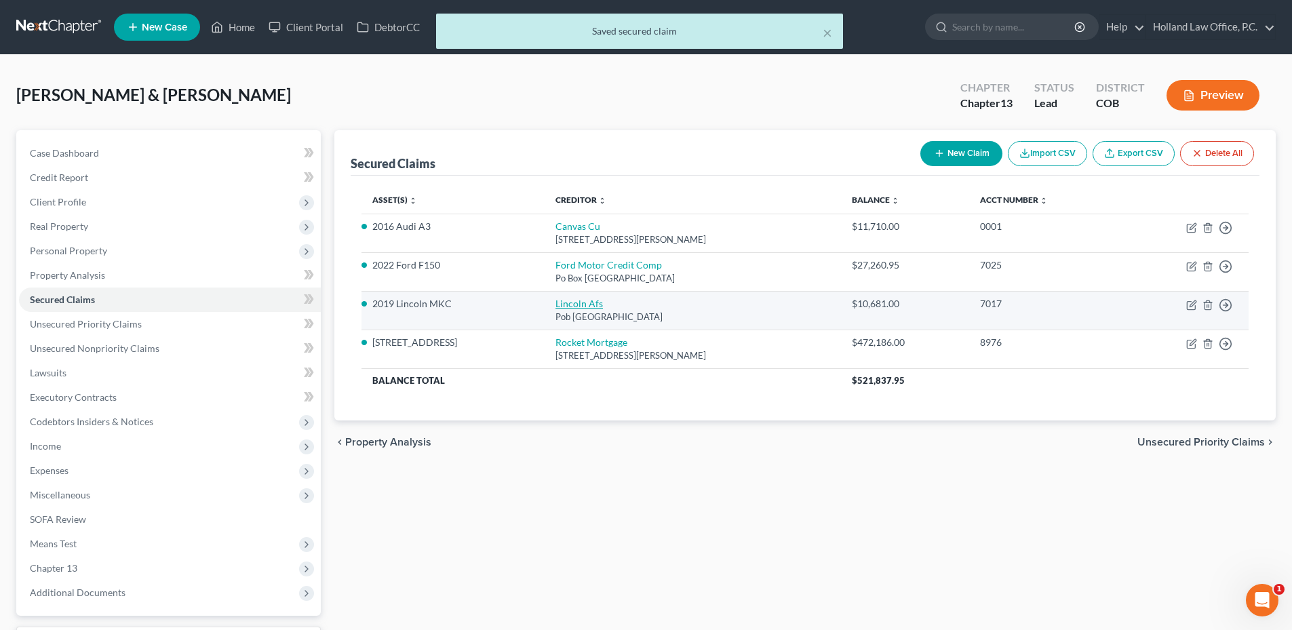
click at [555, 304] on link "Lincoln Afs" at bounding box center [578, 304] width 47 height 12
select select "30"
select select "0"
select select "4"
select select "2"
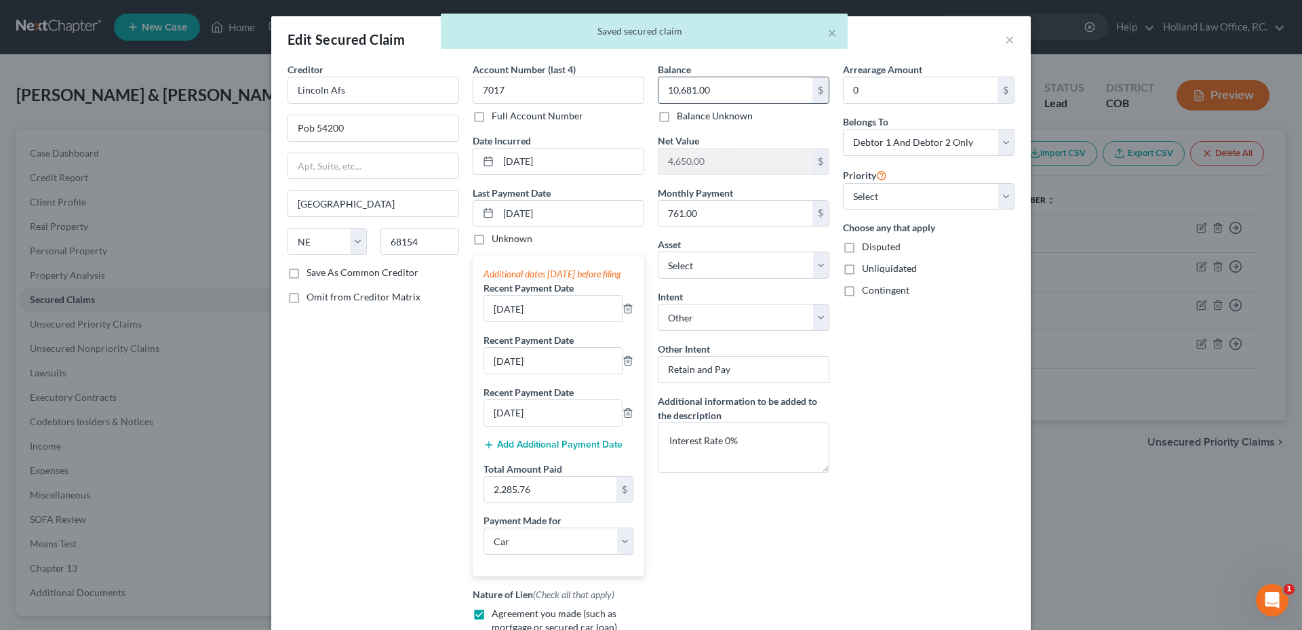
click at [731, 93] on input "10,681.00" at bounding box center [735, 90] width 154 height 26
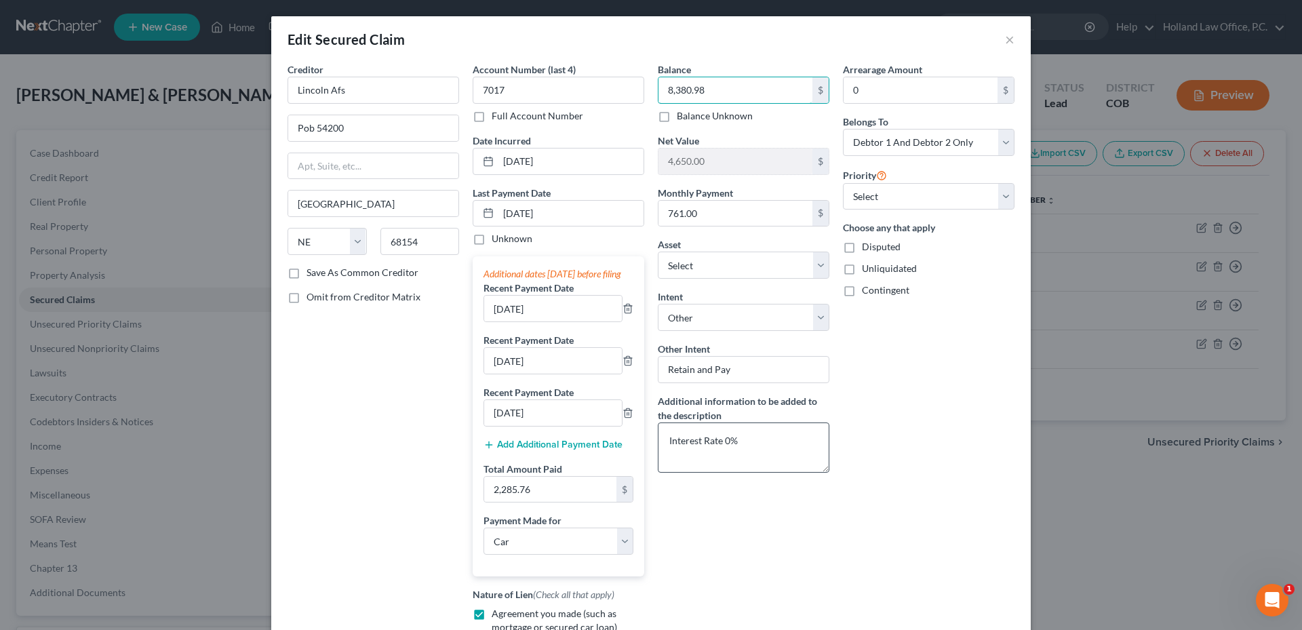
type input "8,380.98"
click at [776, 449] on textarea "Interest Rate 0%" at bounding box center [744, 447] width 172 height 50
click at [665, 441] on textarea "Interest Rate 0%" at bounding box center [744, 447] width 172 height 50
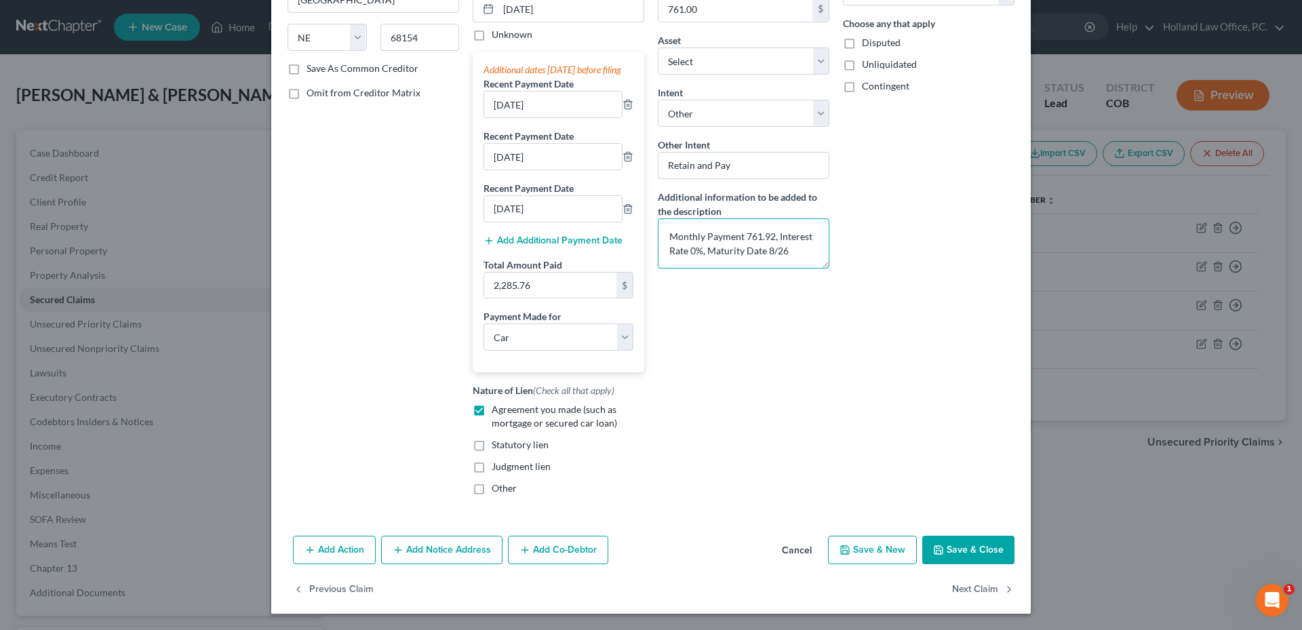
type textarea "Monthly Payment 761.92, Interest Rate 0%, Maturity Date 8/26"
click at [967, 548] on button "Save & Close" at bounding box center [968, 550] width 92 height 28
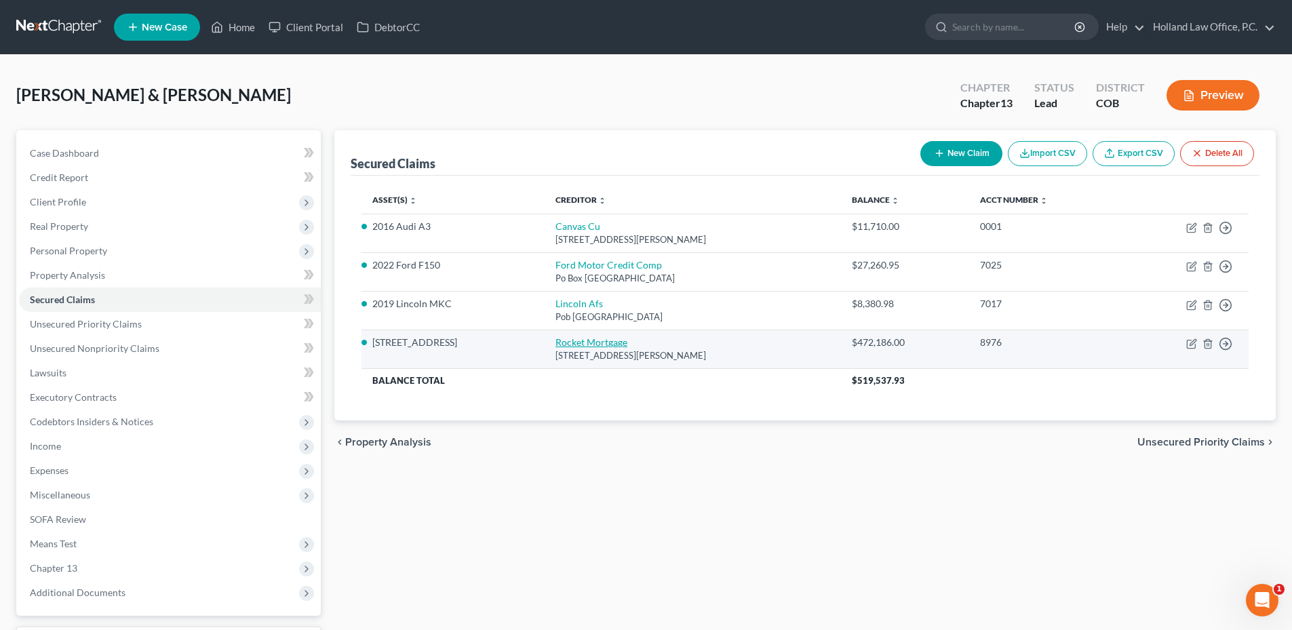
click at [580, 340] on link "Rocket Mortgage" at bounding box center [591, 342] width 72 height 12
select select "23"
select select "3"
select select "4"
select select "0"
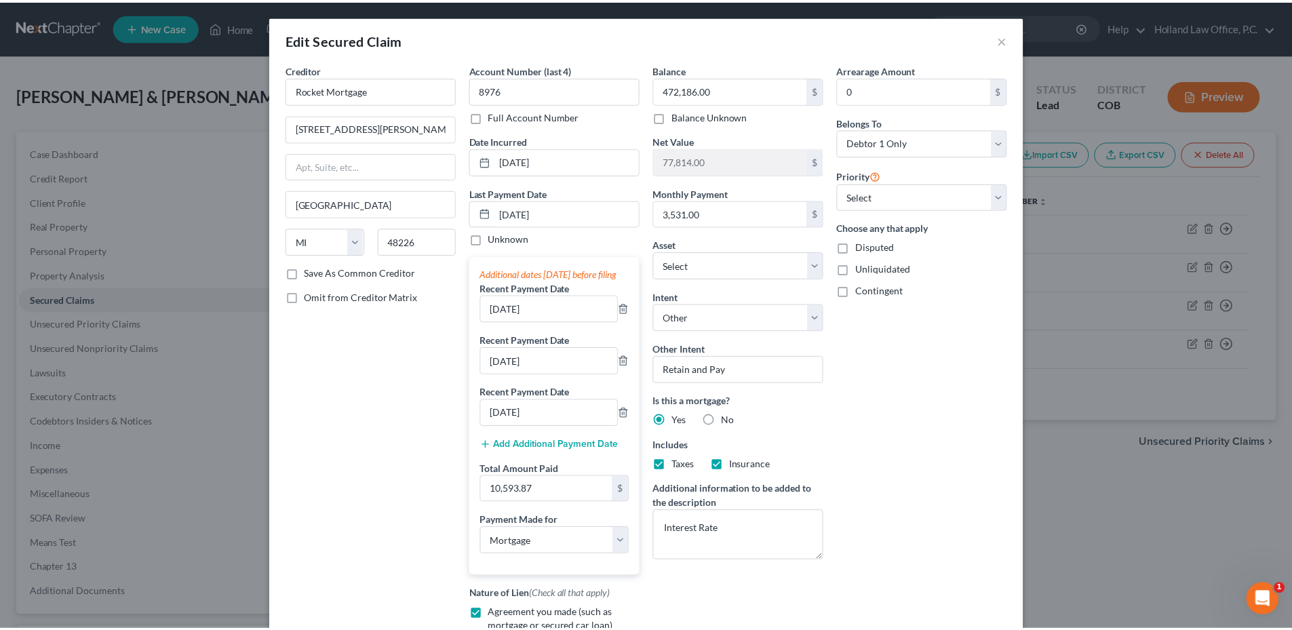
scroll to position [203, 0]
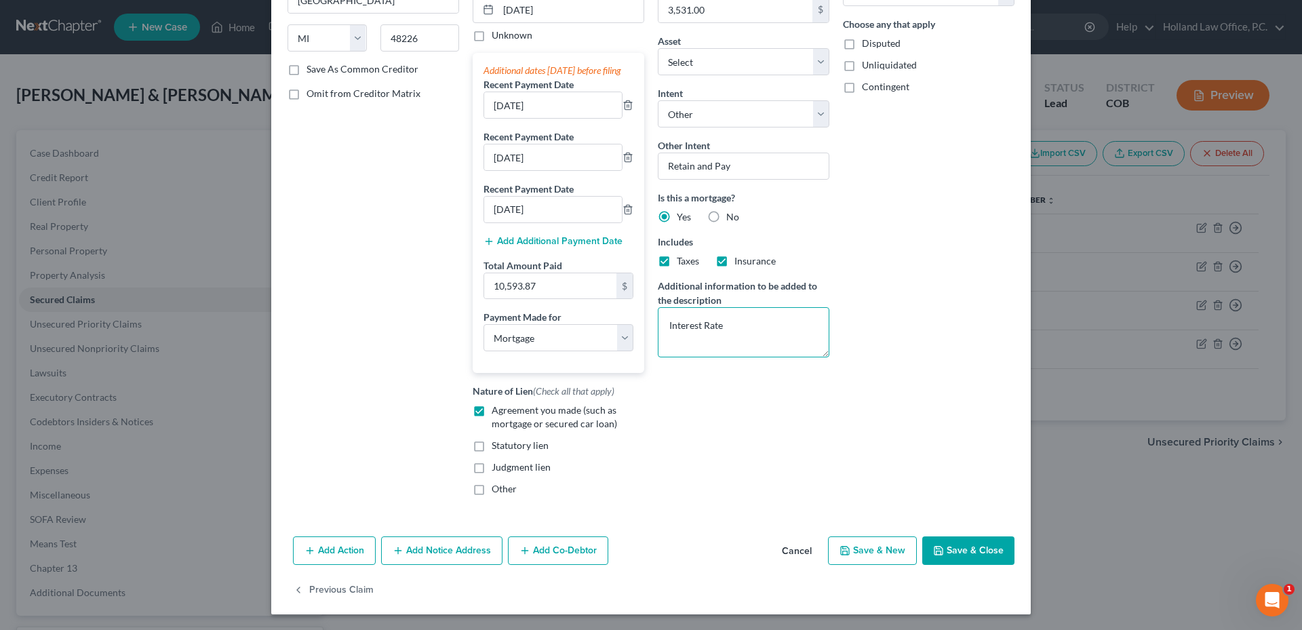
click at [730, 321] on textarea "Interest Rate" at bounding box center [744, 332] width 172 height 50
drag, startPoint x: 730, startPoint y: 321, endPoint x: 644, endPoint y: 329, distance: 86.4
click at [644, 329] on div "Creditor * Rocket Mortgage [STREET_ADDRESS][GEOGRAPHIC_DATA][PERSON_NAME] [US_S…" at bounding box center [651, 182] width 740 height 647
paste textarea "available"
type textarea "Monthly Payment 3668.24, 321 Payment left"
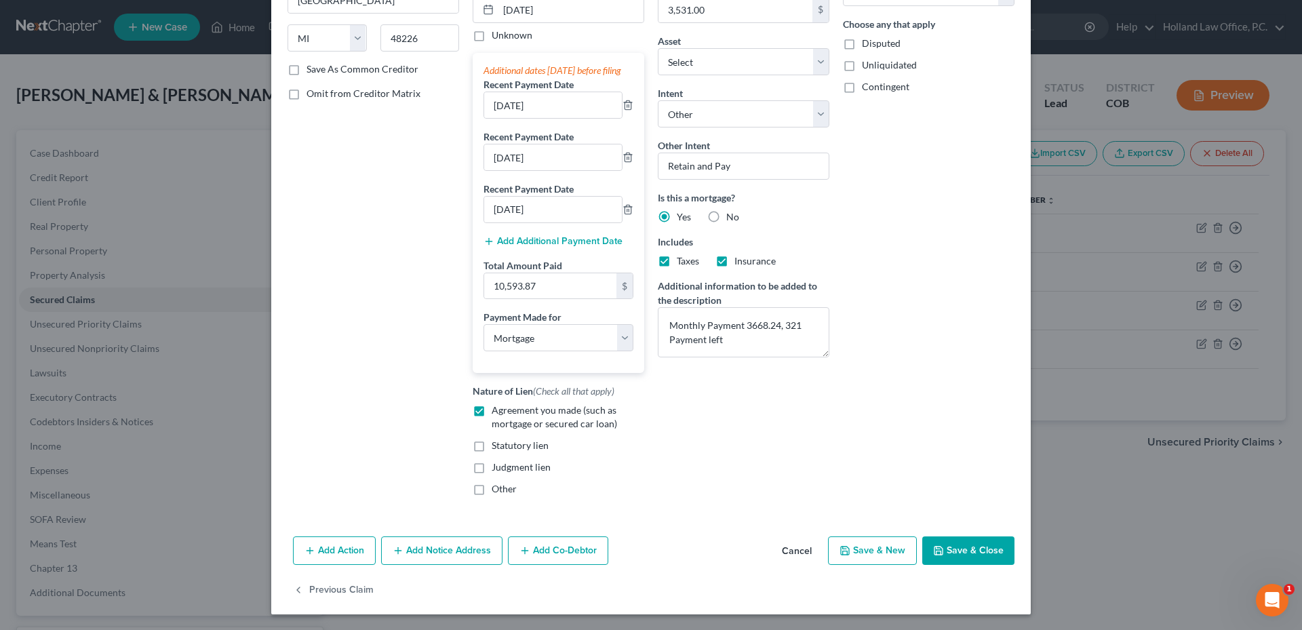
click at [964, 557] on button "Save & Close" at bounding box center [968, 550] width 92 height 28
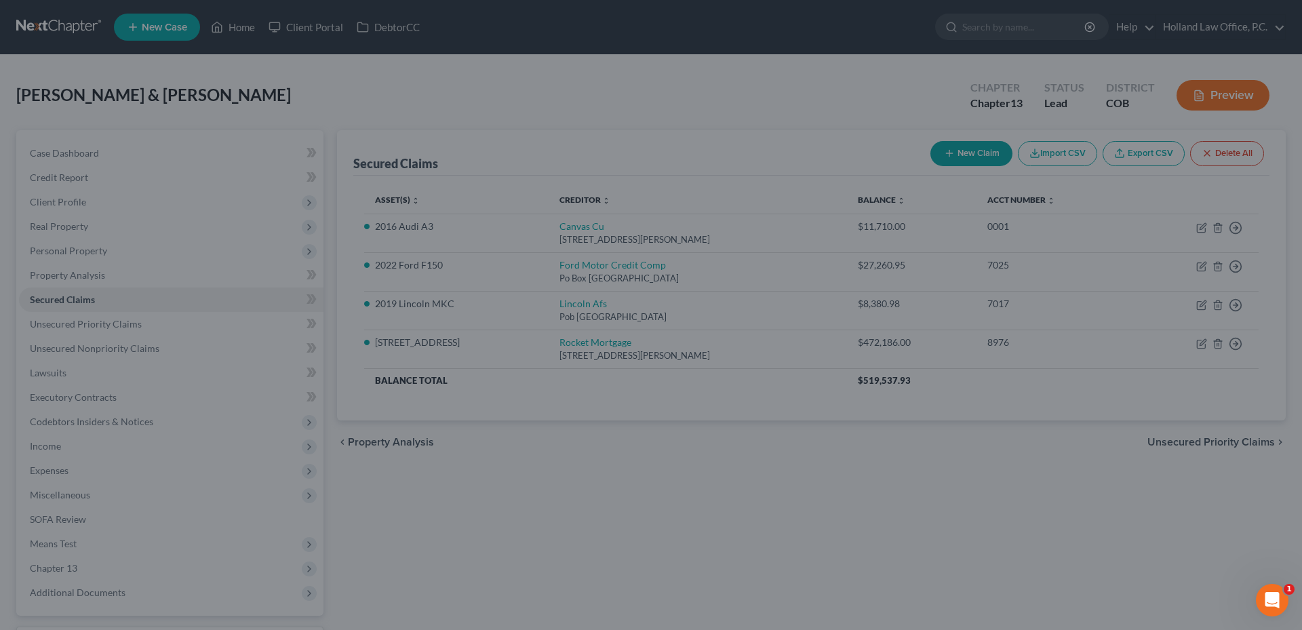
select select "27"
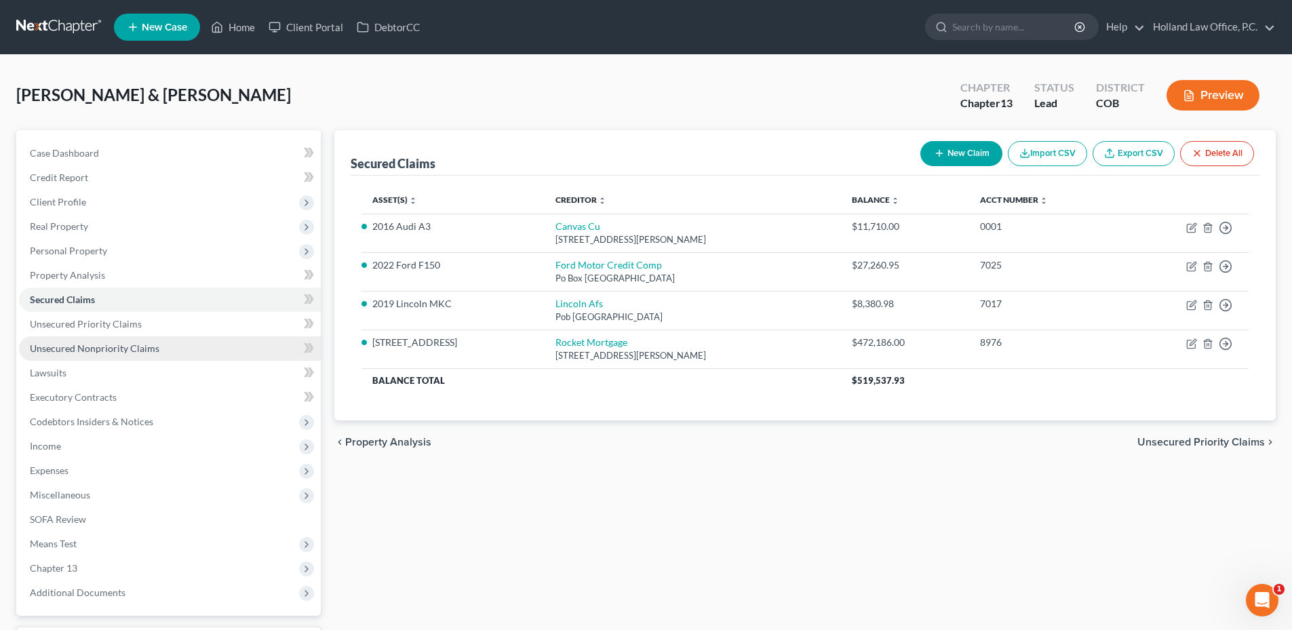
click at [133, 337] on link "Unsecured Nonpriority Claims" at bounding box center [170, 348] width 302 height 24
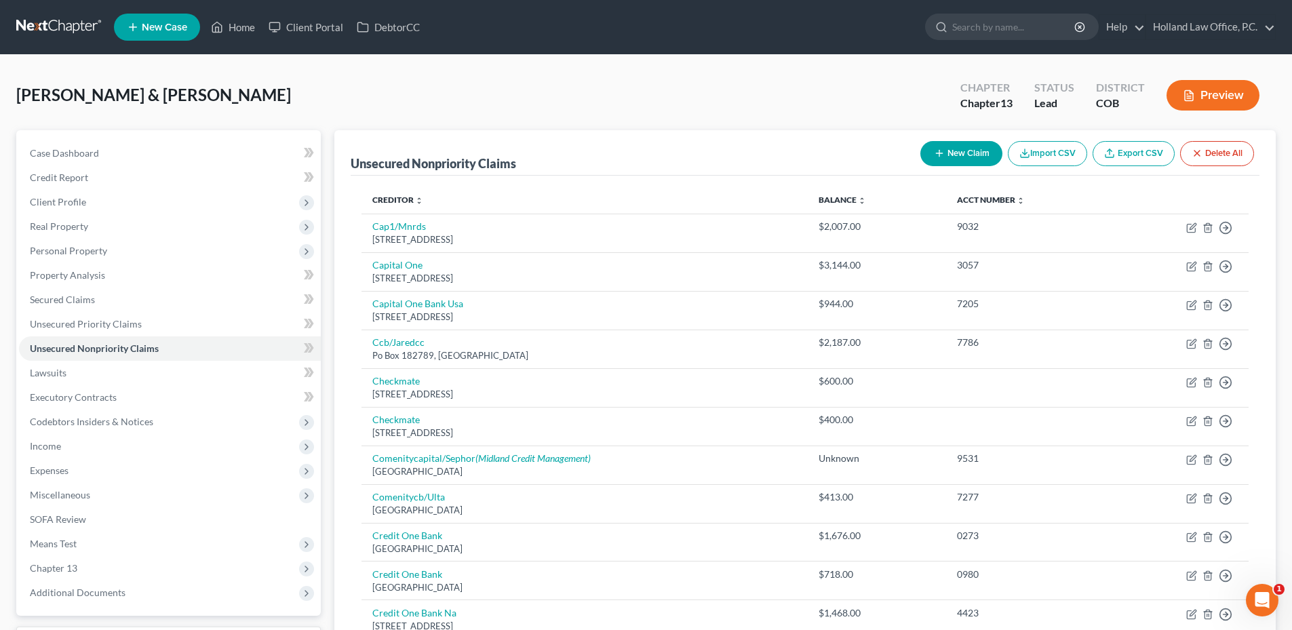
click at [942, 148] on button "New Claim" at bounding box center [961, 153] width 82 height 25
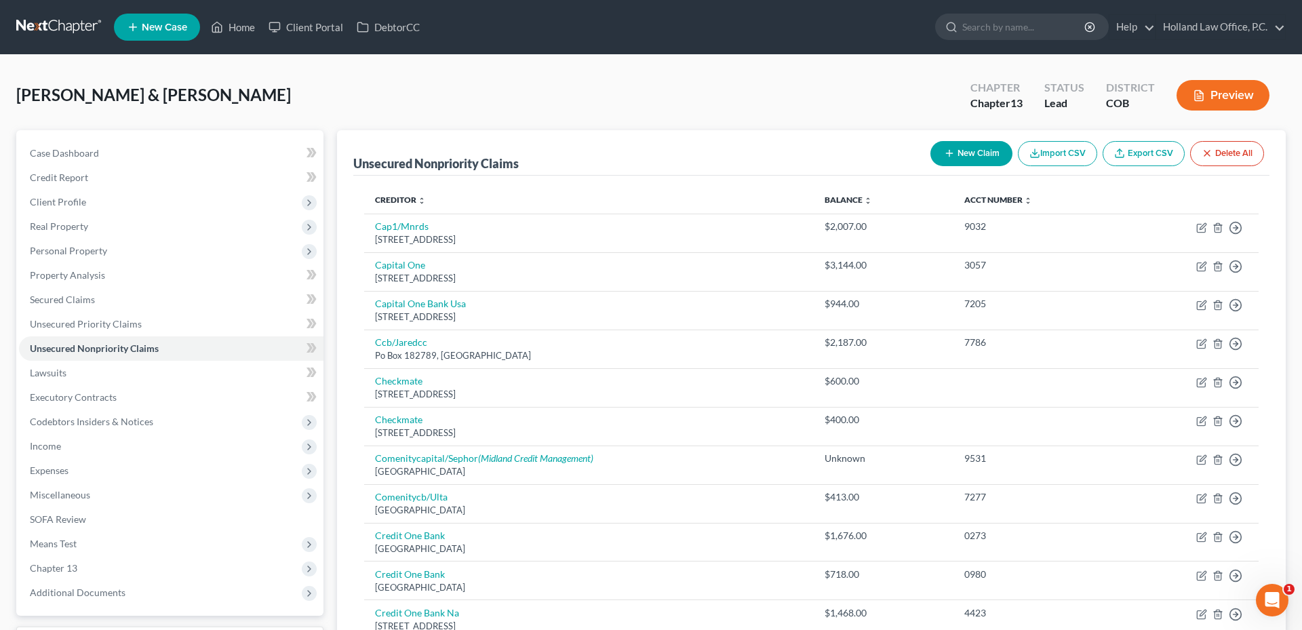
select select "2"
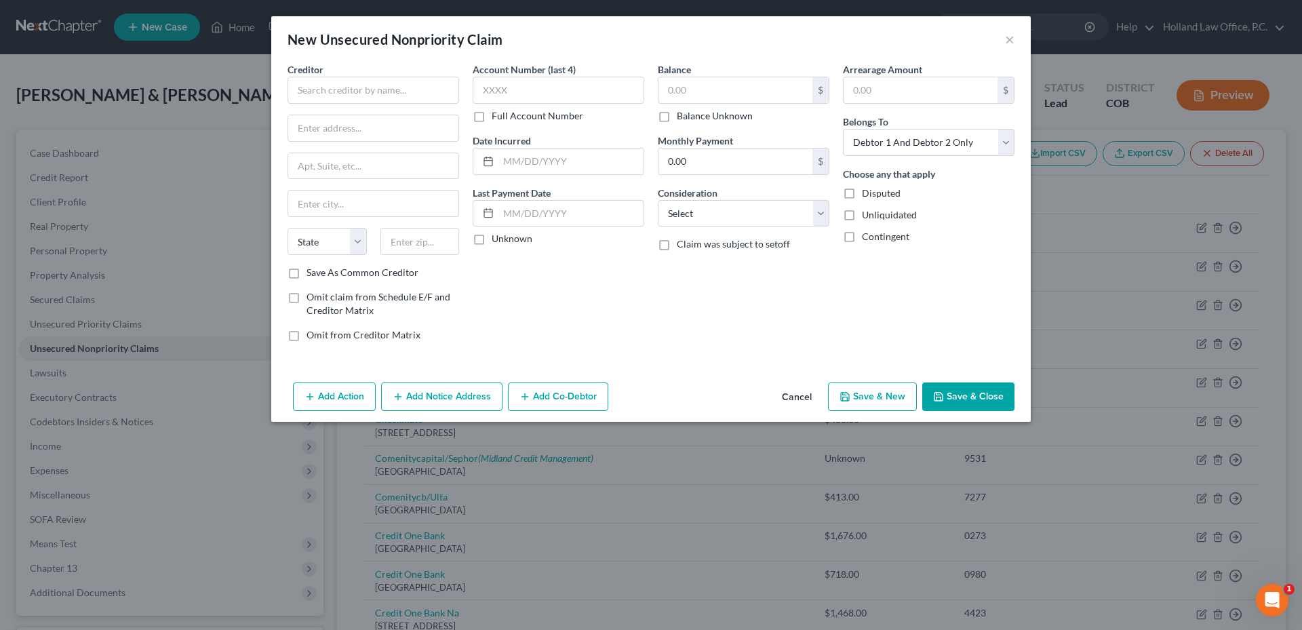
click at [431, 104] on div "Creditor * State [US_STATE] AK AR AZ CA CO [GEOGRAPHIC_DATA] DE DC [GEOGRAPHIC_…" at bounding box center [373, 163] width 172 height 203
click at [416, 96] on input "text" at bounding box center [373, 90] width 172 height 27
type input "Fidelity Net Benefits"
drag, startPoint x: 416, startPoint y: 96, endPoint x: 195, endPoint y: 89, distance: 221.1
click at [195, 89] on div "New Unsecured Nonpriority Claim × Creditor * Fidelity Net Benefits State [US_ST…" at bounding box center [651, 315] width 1302 height 630
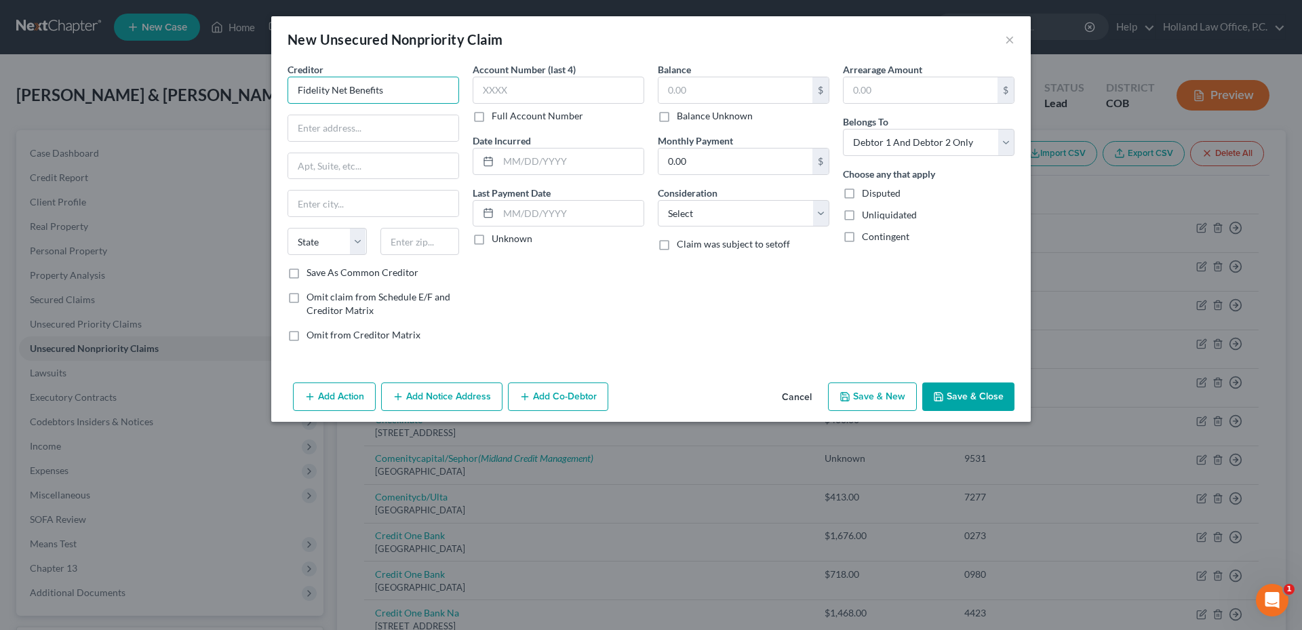
drag, startPoint x: 332, startPoint y: 80, endPoint x: 332, endPoint y: 91, distance: 10.8
click at [348, 129] on input "text" at bounding box center [373, 128] width 170 height 26
type input "[STREET_ADDRESS]"
type input "02917"
type input "Smithfield"
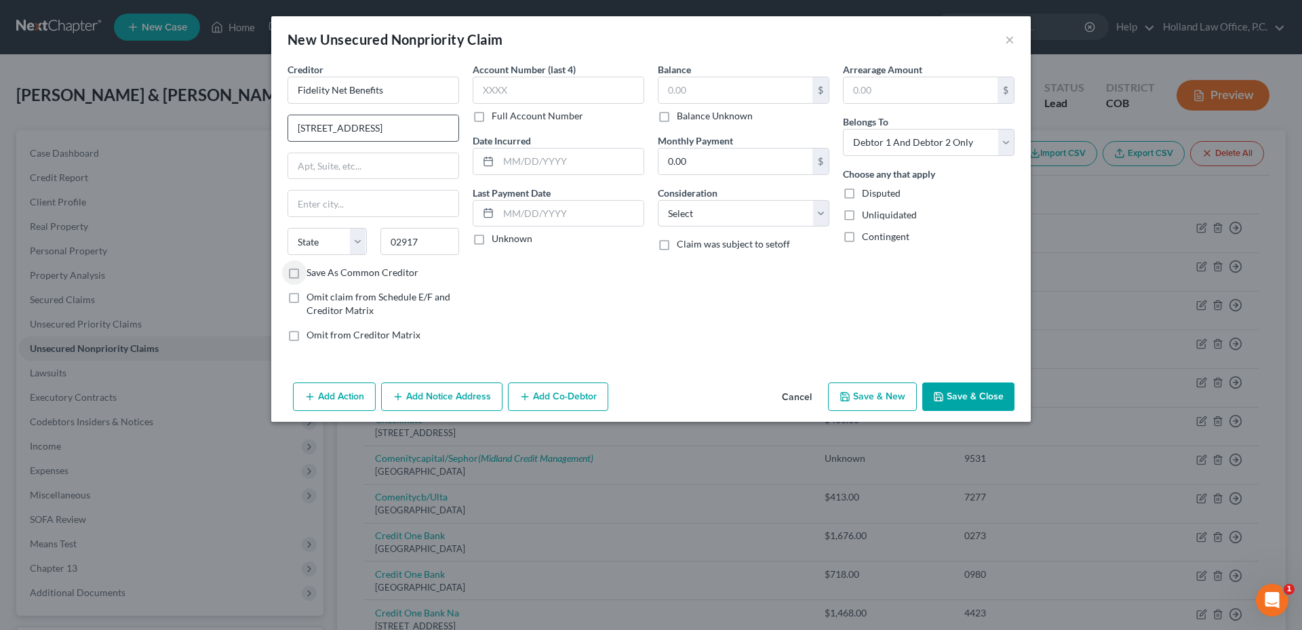
select select "41"
click at [675, 87] on input "text" at bounding box center [735, 90] width 154 height 26
type input "16,574.93"
click at [711, 159] on input "0.00" at bounding box center [735, 161] width 154 height 26
click at [753, 155] on input "0.00" at bounding box center [735, 161] width 154 height 26
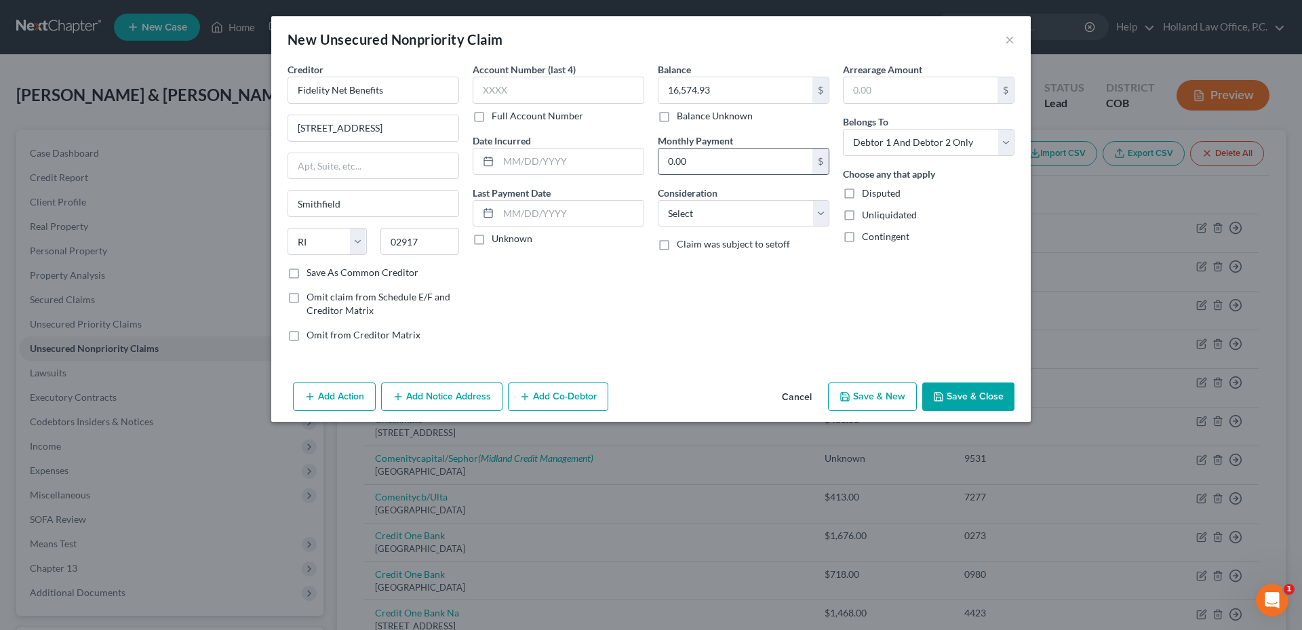
click at [753, 155] on input "0.00" at bounding box center [735, 161] width 154 height 26
type input "483.86"
click at [715, 216] on select "Select Cable / Satellite Services Collection Agency Credit Card Debt Debt Couns…" at bounding box center [744, 213] width 172 height 27
select select "10"
click at [658, 200] on select "Select Cable / Satellite Services Collection Agency Credit Card Debt Debt Couns…" at bounding box center [744, 213] width 172 height 27
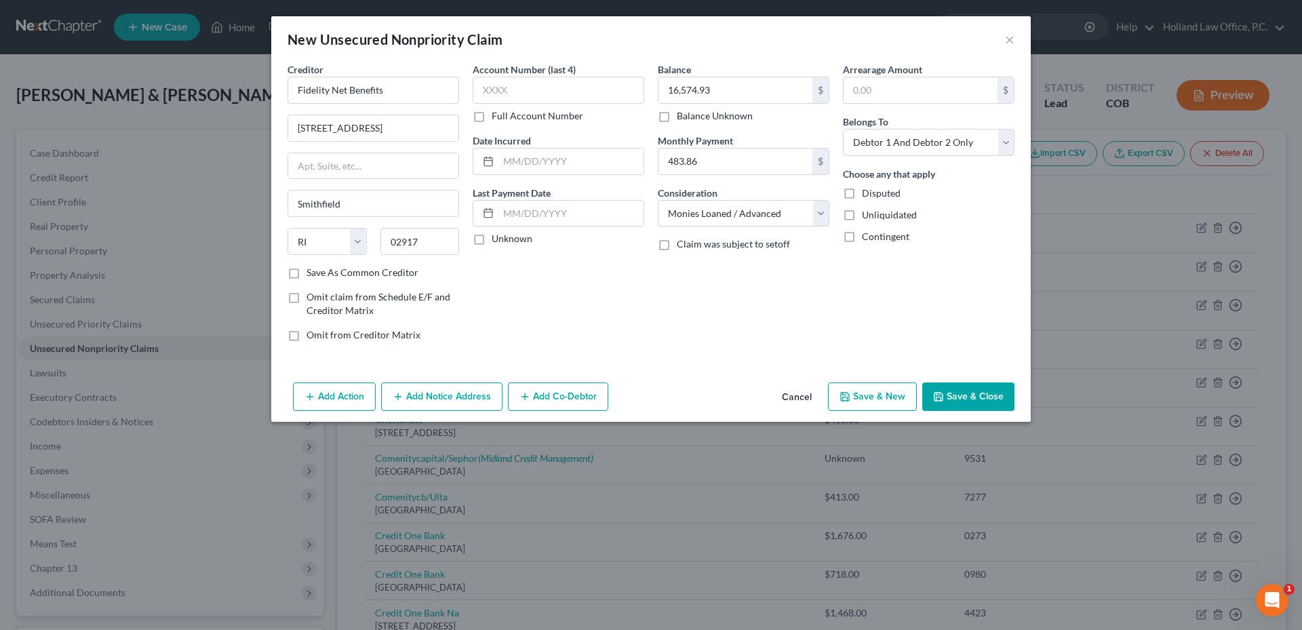
click at [623, 275] on div "Account Number (last 4) Full Account Number Date Incurred Last Payment Date Unk…" at bounding box center [558, 207] width 185 height 290
click at [319, 279] on div "Creditor * Fidelity Net Benefits 900 [GEOGRAPHIC_DATA] [GEOGRAPHIC_DATA] [US_ST…" at bounding box center [373, 207] width 185 height 290
click at [306, 272] on label "Save As Common Creditor" at bounding box center [362, 273] width 112 height 14
click at [312, 272] on input "Save As Common Creditor" at bounding box center [316, 270] width 9 height 9
checkbox input "true"
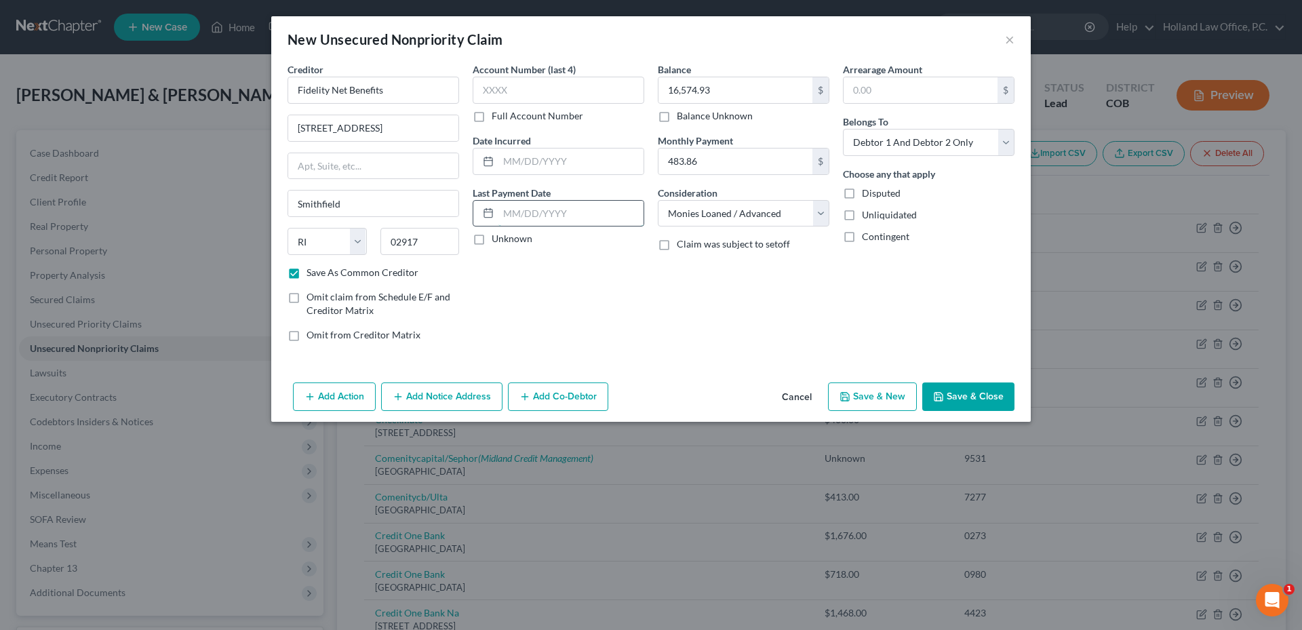
click at [564, 207] on input "text" at bounding box center [570, 214] width 145 height 26
type input "8-29-2"
drag, startPoint x: 567, startPoint y: 204, endPoint x: 463, endPoint y: 210, distance: 103.9
click at [463, 210] on div "Creditor * Fidelity Net Benefits 900 [GEOGRAPHIC_DATA] [GEOGRAPHIC_DATA] [US_ST…" at bounding box center [651, 207] width 740 height 290
click at [679, 266] on div "Balance 16,574.93 $ Balance Unknown Balance Undetermined 16,574.93 $ Balance Un…" at bounding box center [743, 207] width 185 height 290
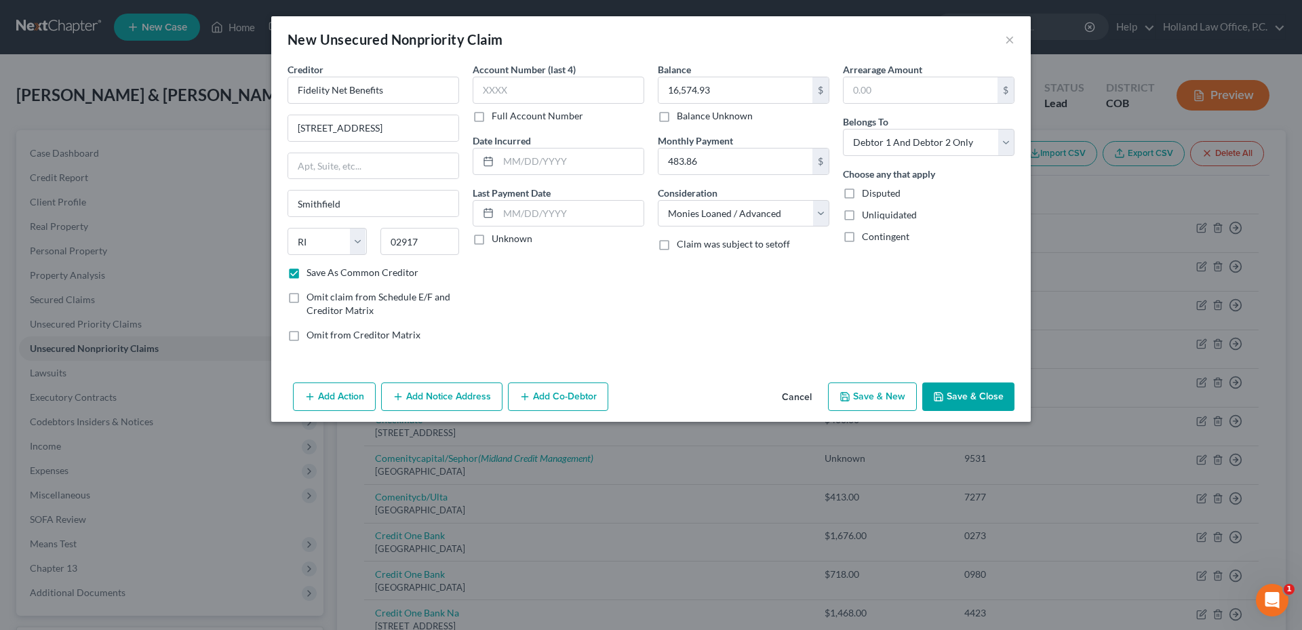
drag, startPoint x: 1018, startPoint y: 383, endPoint x: 972, endPoint y: 396, distance: 47.9
click at [1018, 383] on div "Add Action Add Notice Address Add Co-Debtor Cancel Save & New Save & Close" at bounding box center [650, 399] width 759 height 45
click at [972, 396] on button "Save & Close" at bounding box center [968, 396] width 92 height 28
checkbox input "false"
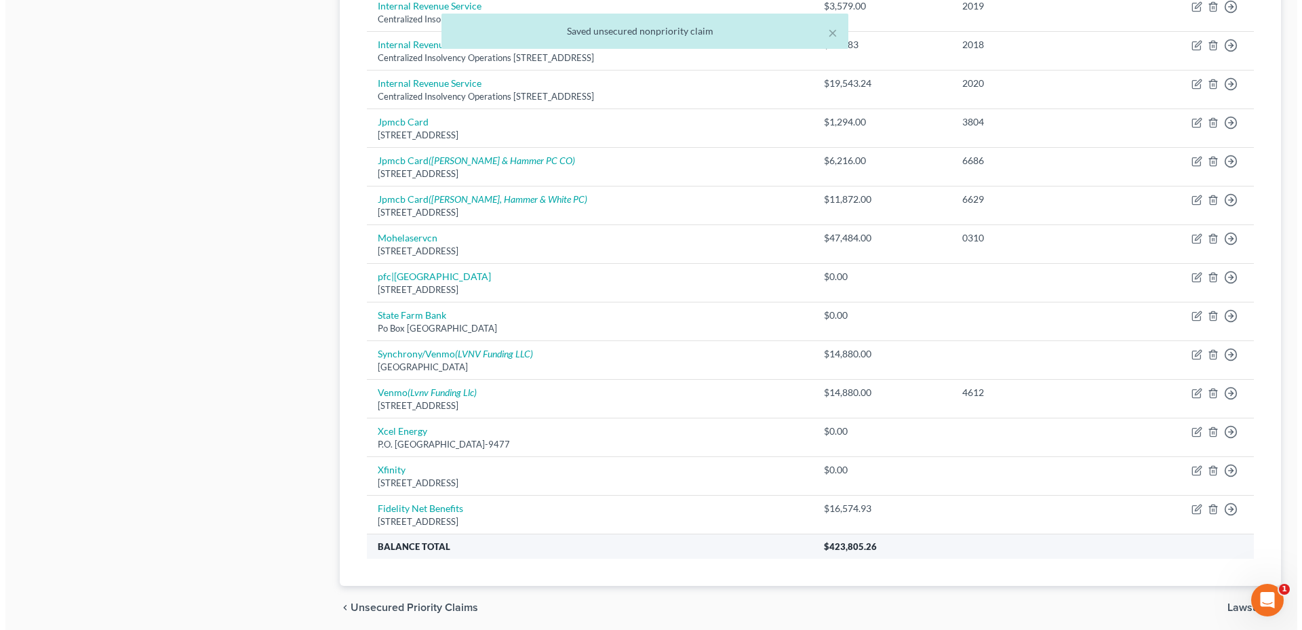
scroll to position [890, 0]
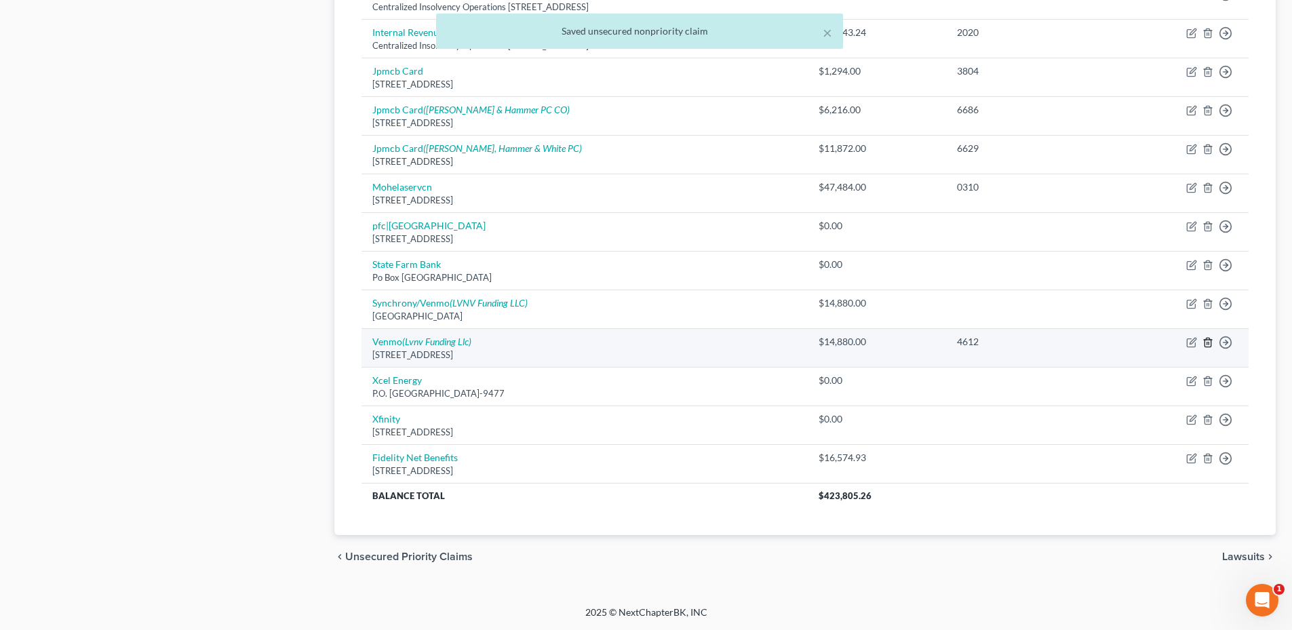
click at [1210, 341] on icon "button" at bounding box center [1207, 342] width 11 height 11
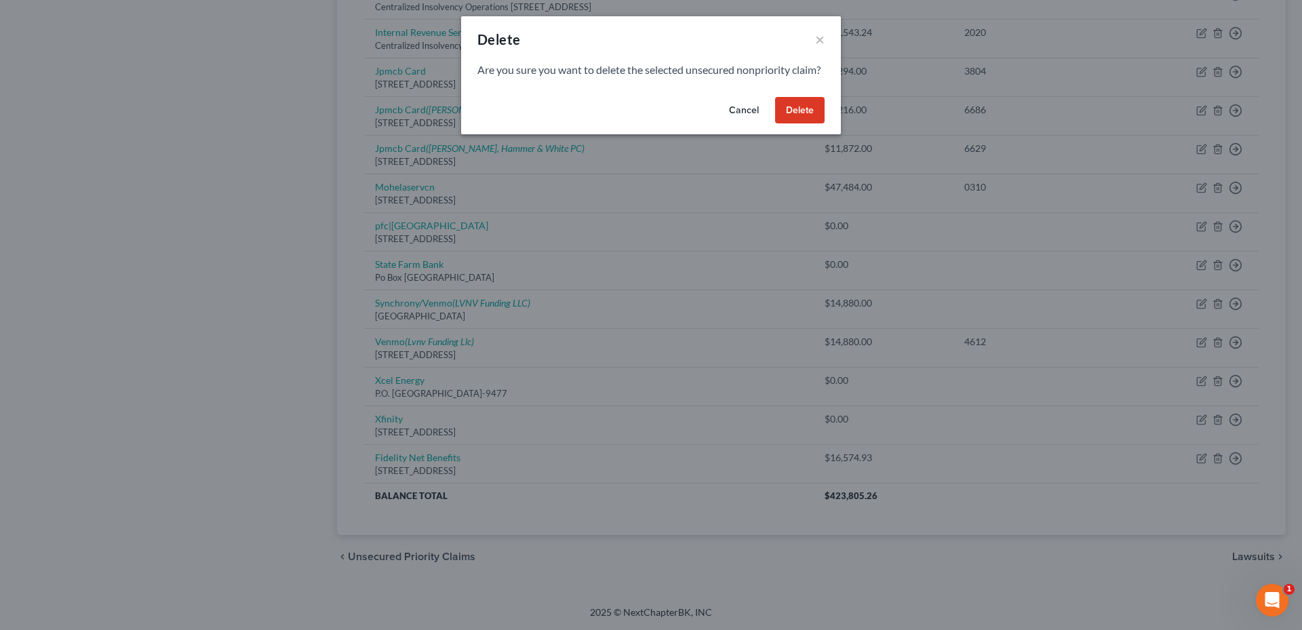
click at [807, 115] on button "Delete" at bounding box center [799, 110] width 49 height 27
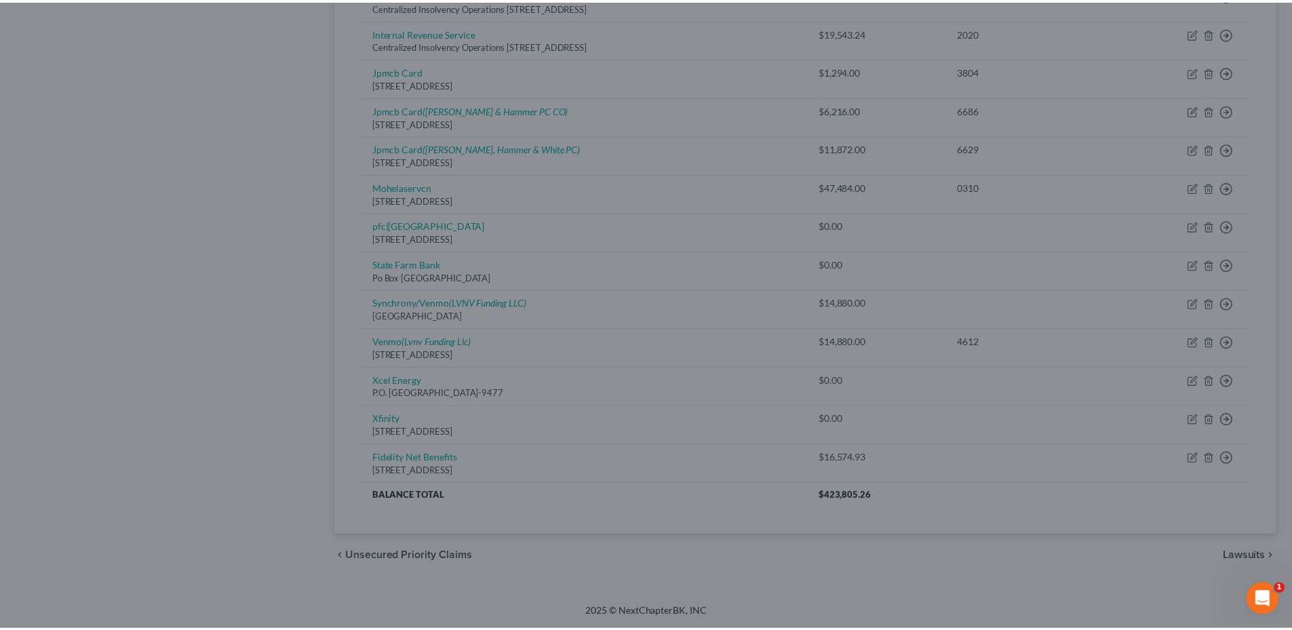
scroll to position [851, 0]
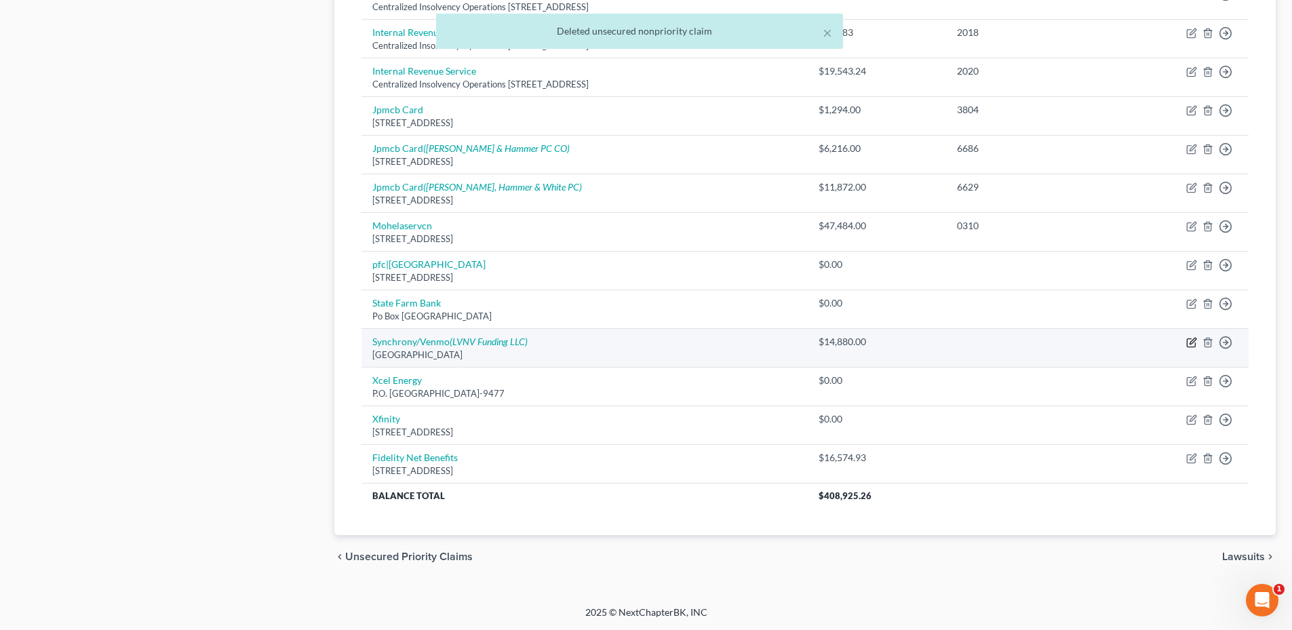
click at [1186, 341] on icon "button" at bounding box center [1190, 343] width 8 height 8
select select "9"
select select "2"
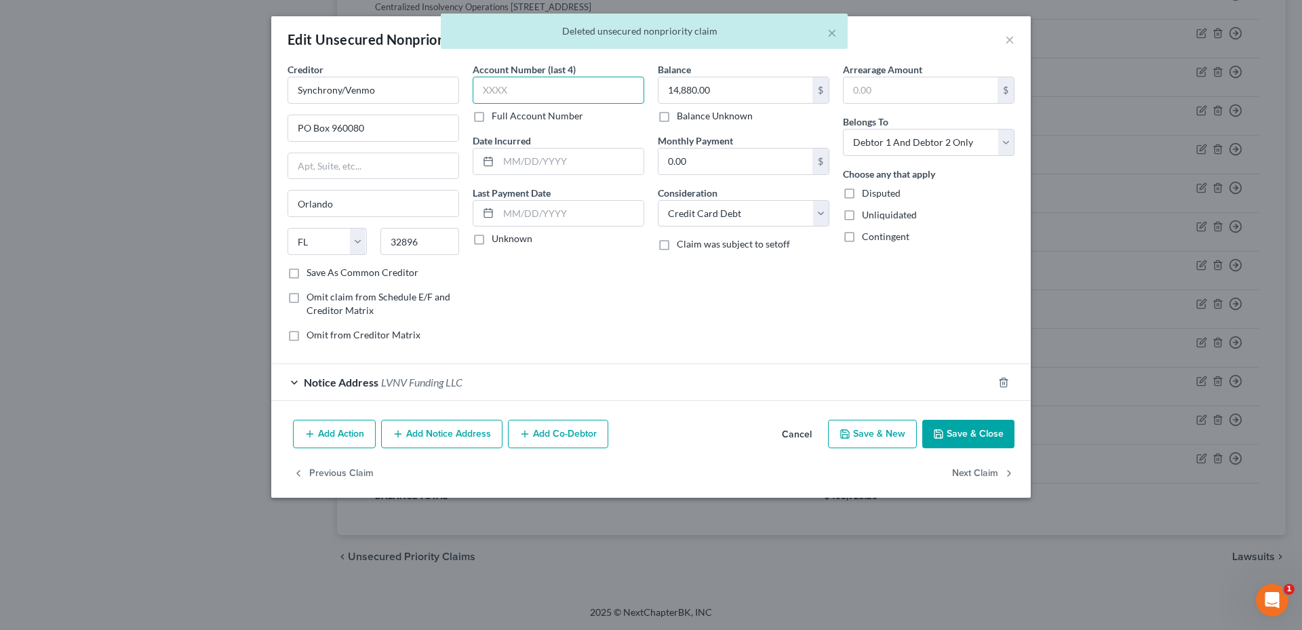
click at [539, 89] on input "text" at bounding box center [559, 90] width 172 height 27
type input "4612"
click at [952, 433] on button "Save & Close" at bounding box center [968, 434] width 92 height 28
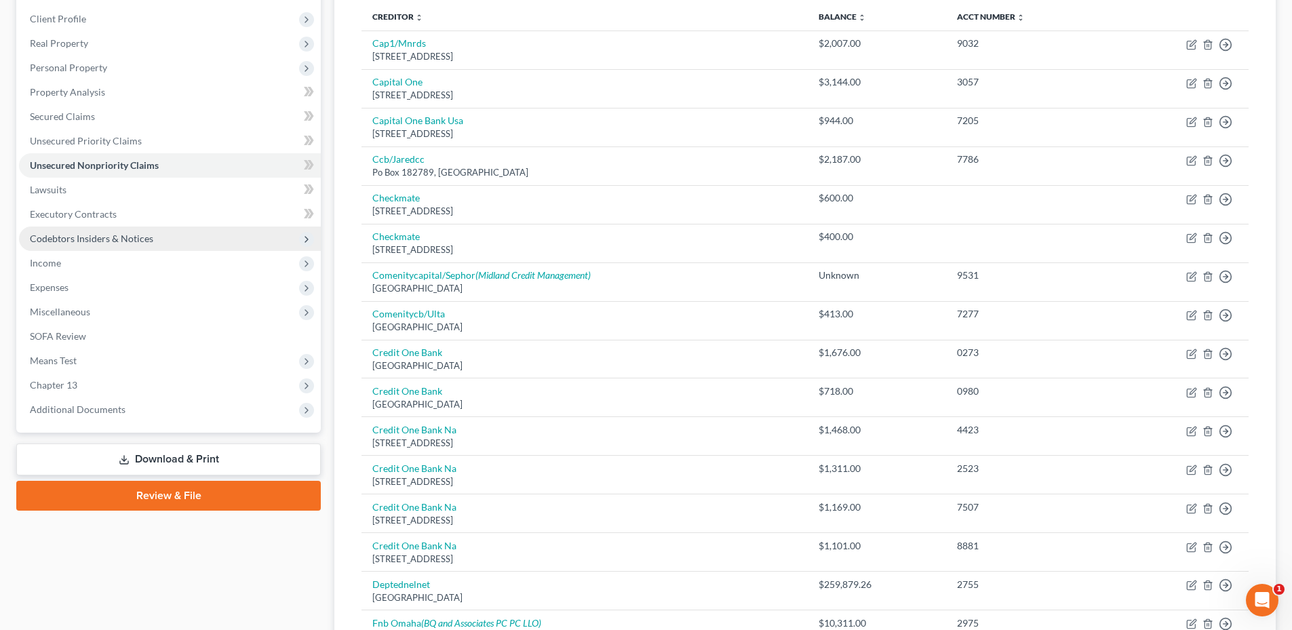
scroll to position [173, 0]
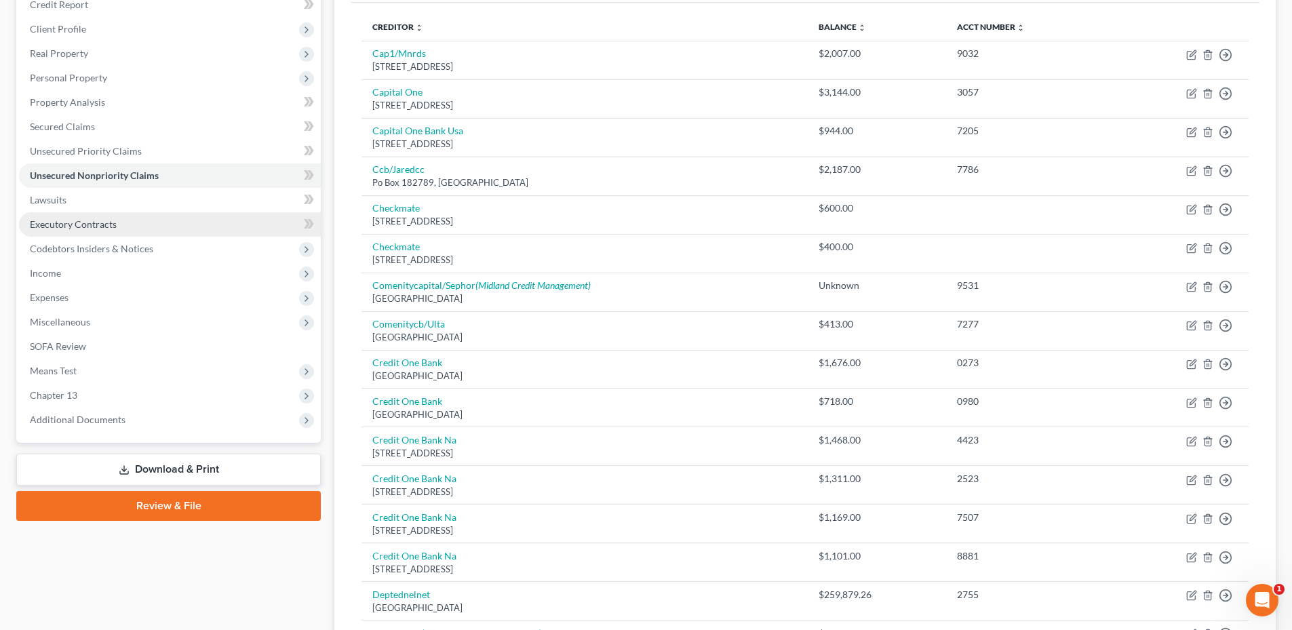
click at [90, 225] on span "Executory Contracts" at bounding box center [73, 224] width 87 height 12
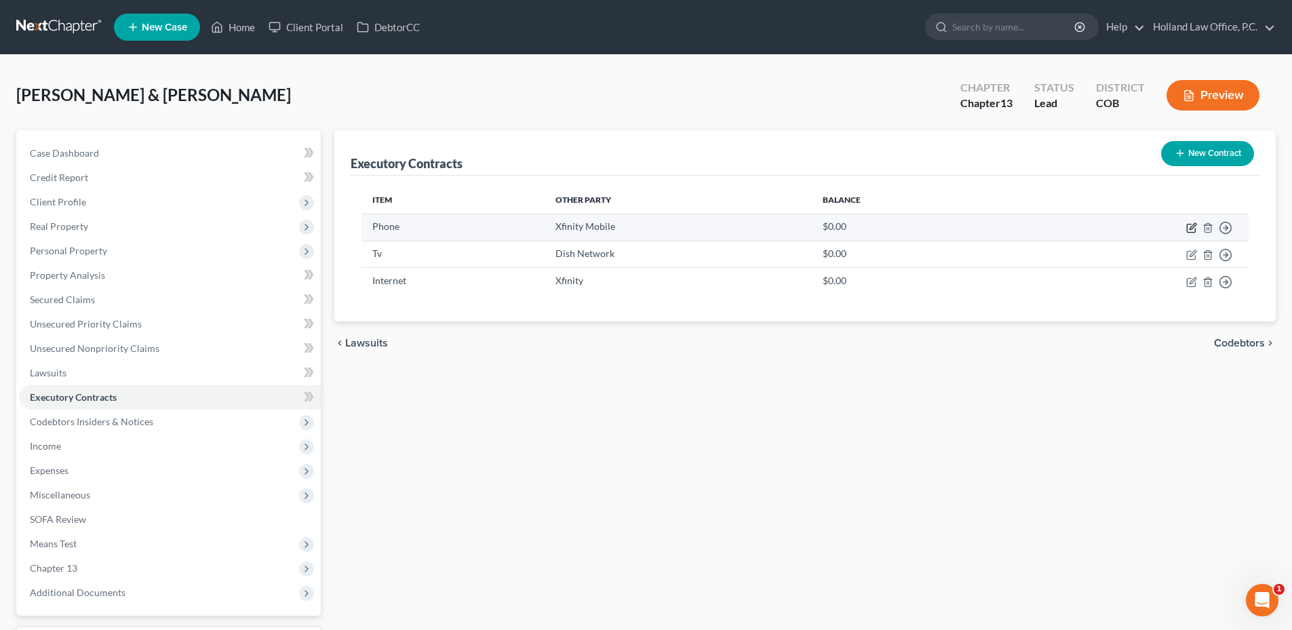
click at [1188, 225] on icon "button" at bounding box center [1191, 227] width 11 height 11
select select "3"
select select "4"
select select "2"
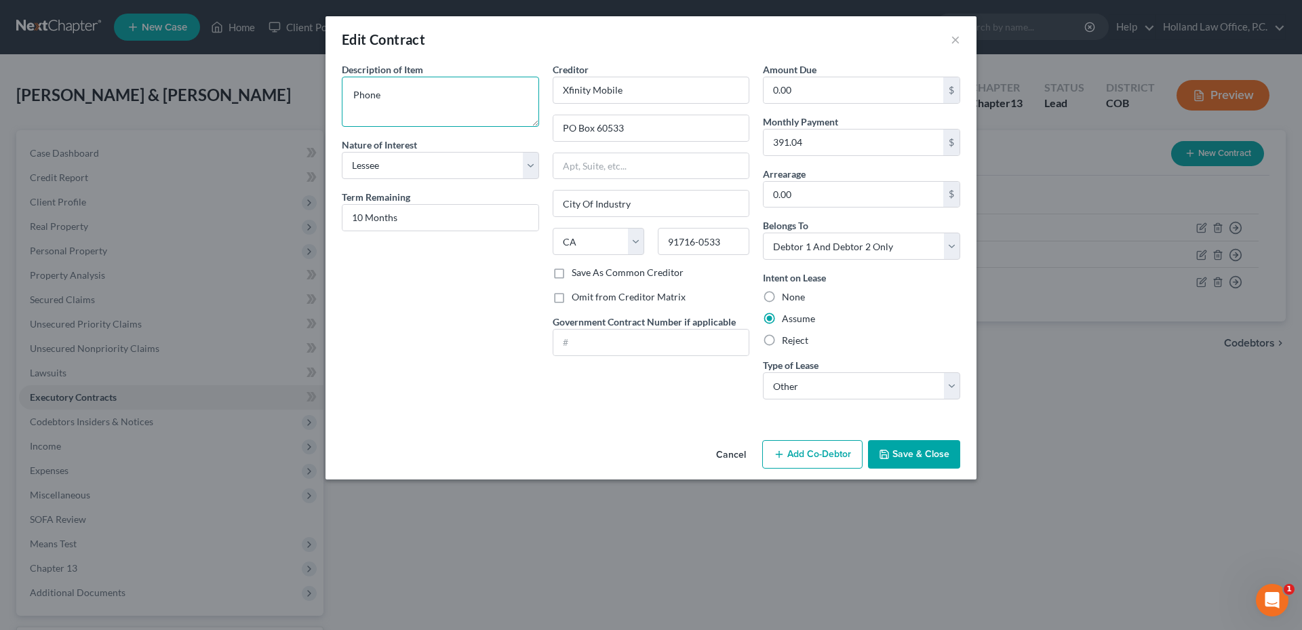
click at [449, 108] on textarea "Phone" at bounding box center [440, 102] width 197 height 50
type textarea "Phone $409.88 per month"
click at [927, 460] on button "Save & Close" at bounding box center [914, 454] width 92 height 28
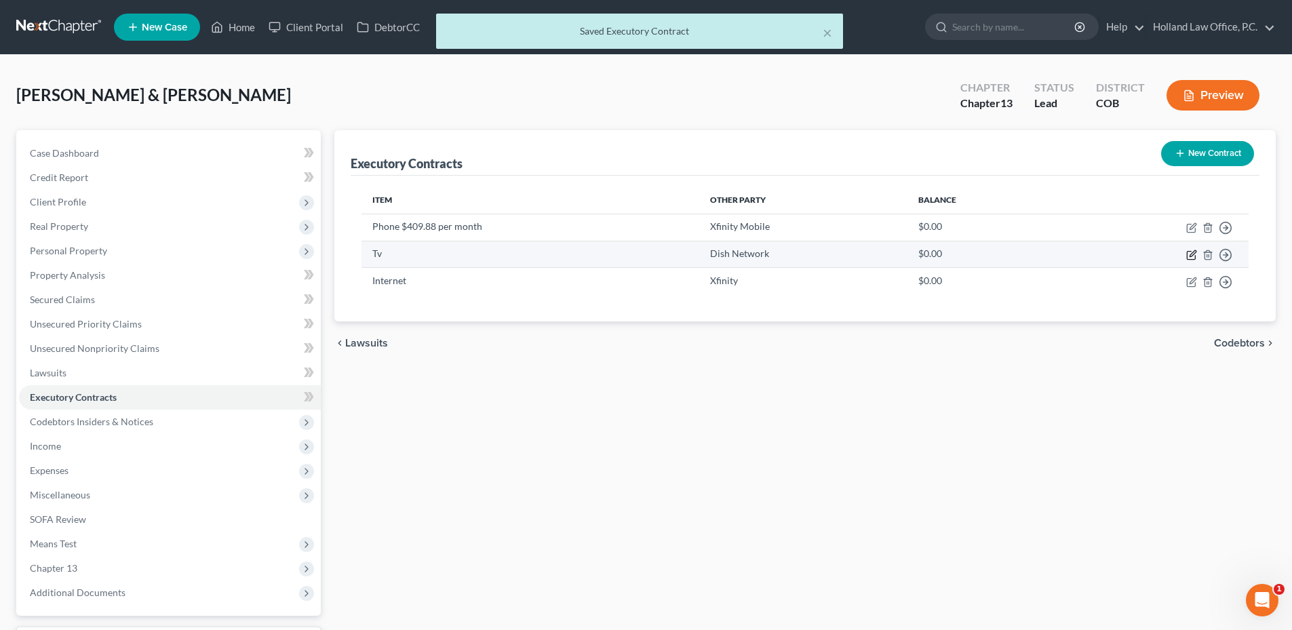
click at [1191, 252] on icon "button" at bounding box center [1191, 254] width 11 height 11
select select "3"
select select "4"
select select "2"
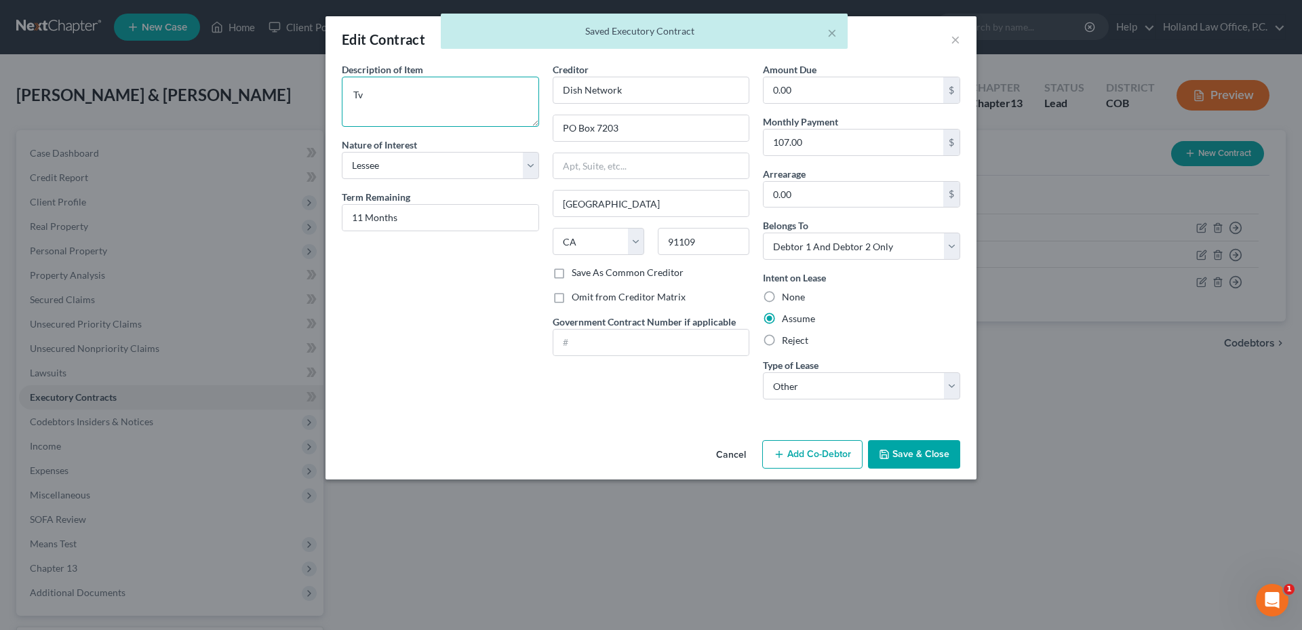
click at [397, 96] on textarea "Tv" at bounding box center [440, 102] width 197 height 50
type textarea "T"
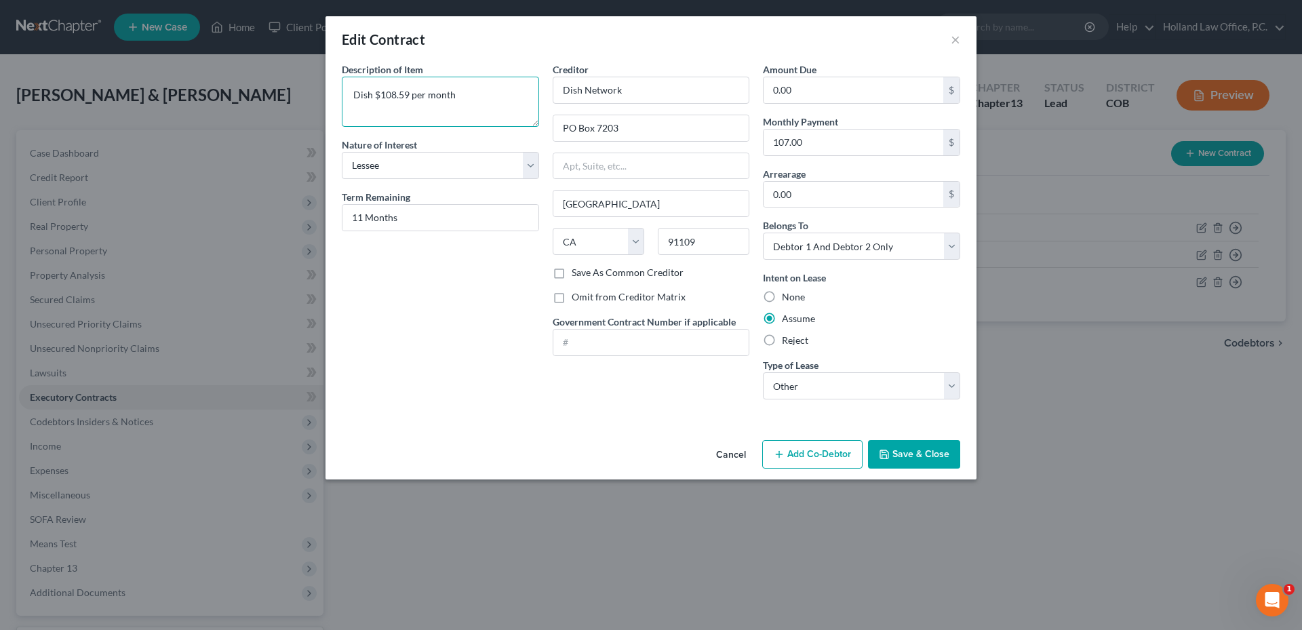
type textarea "Dish $108.59 per month"
click at [925, 455] on button "Save & Close" at bounding box center [914, 454] width 92 height 28
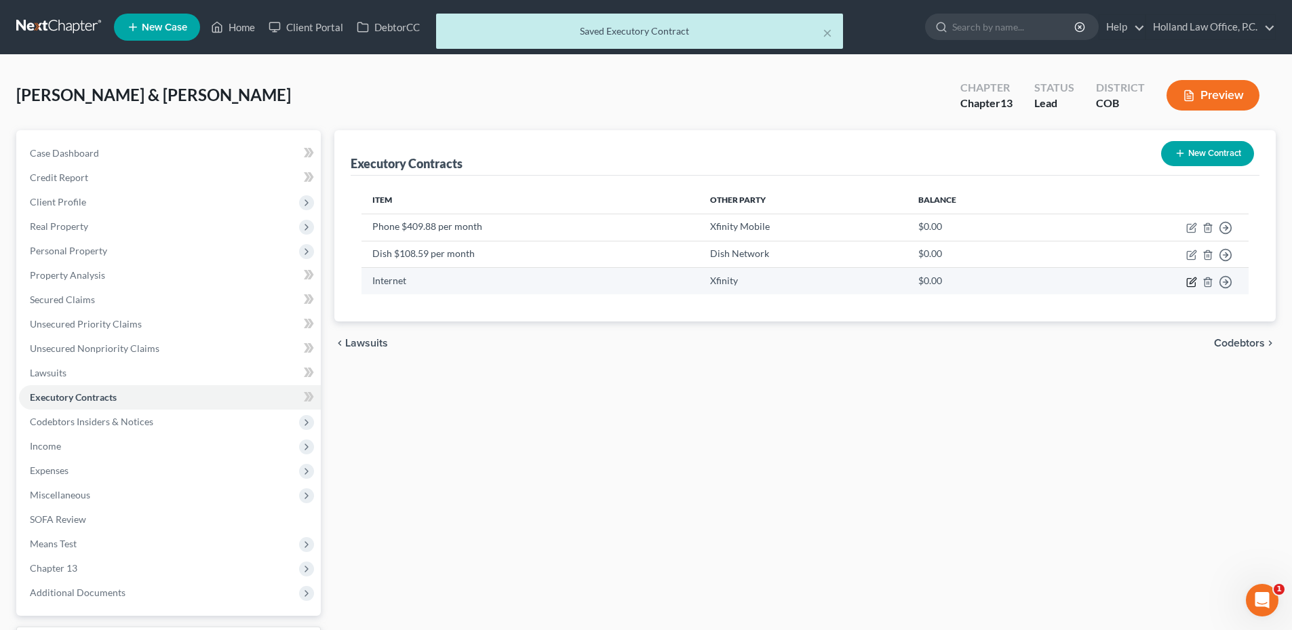
click at [1196, 286] on icon "button" at bounding box center [1191, 282] width 11 height 11
select select "3"
select select "4"
select select "2"
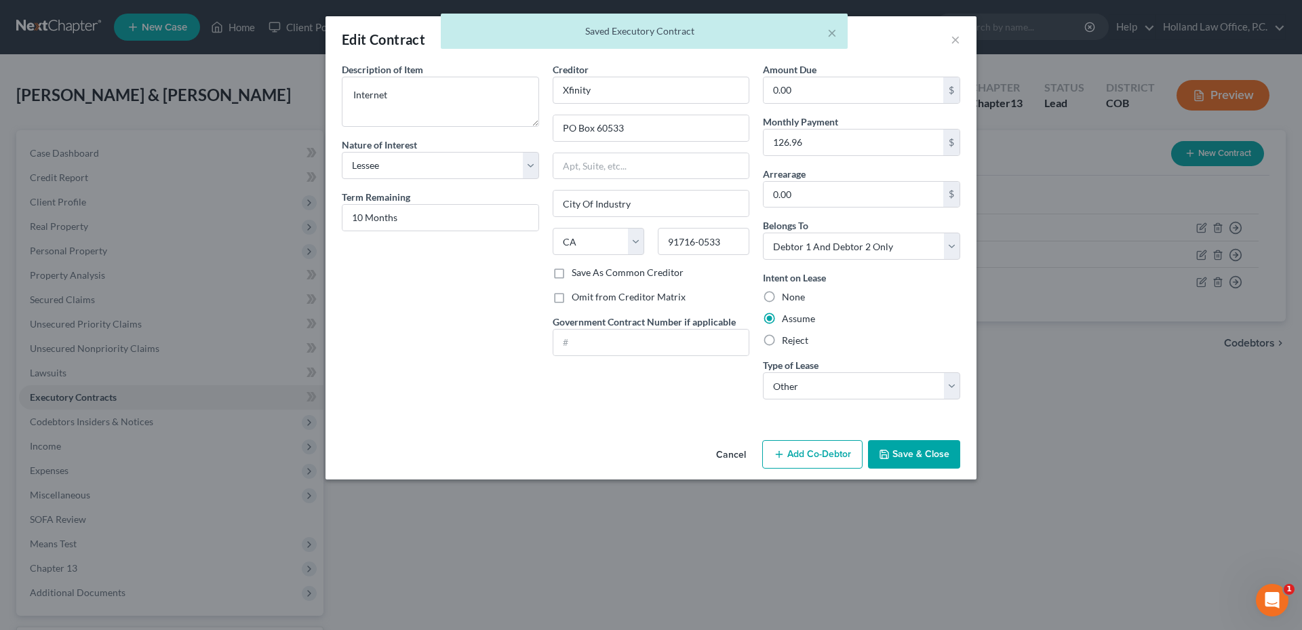
click at [406, 75] on label "Description of Item *" at bounding box center [382, 69] width 81 height 14
click at [397, 101] on textarea "Internet" at bounding box center [440, 102] width 197 height 50
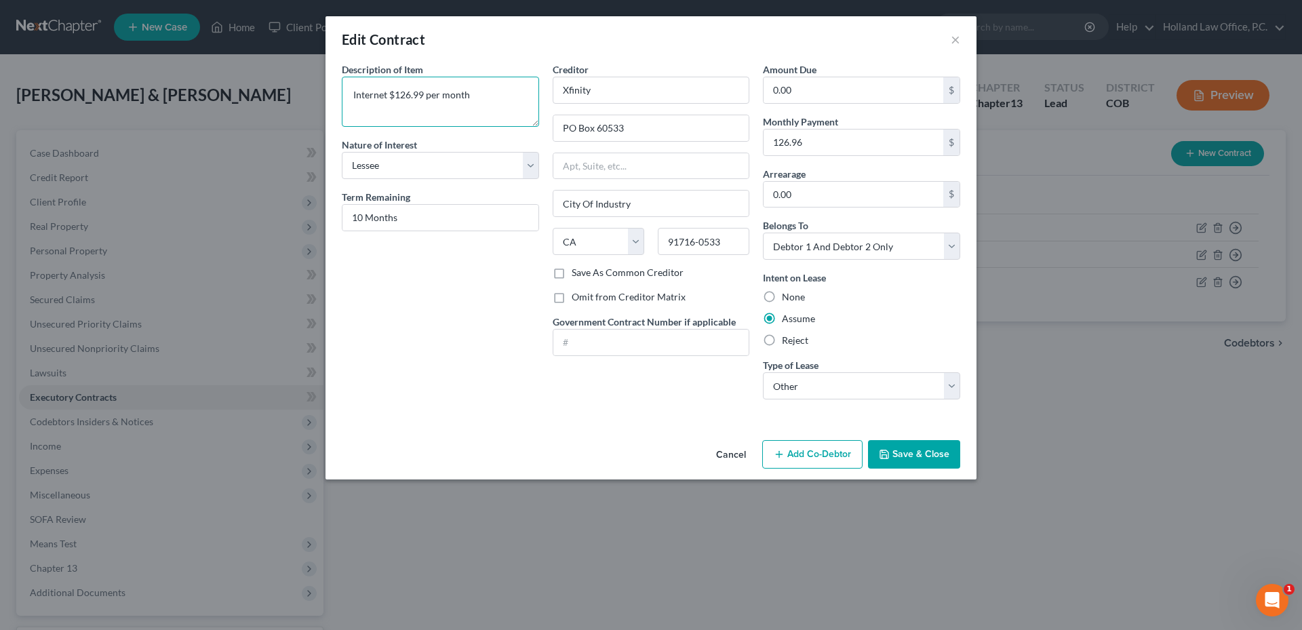
type textarea "Internet $126.99 per month"
click at [930, 466] on button "Save & Close" at bounding box center [914, 454] width 92 height 28
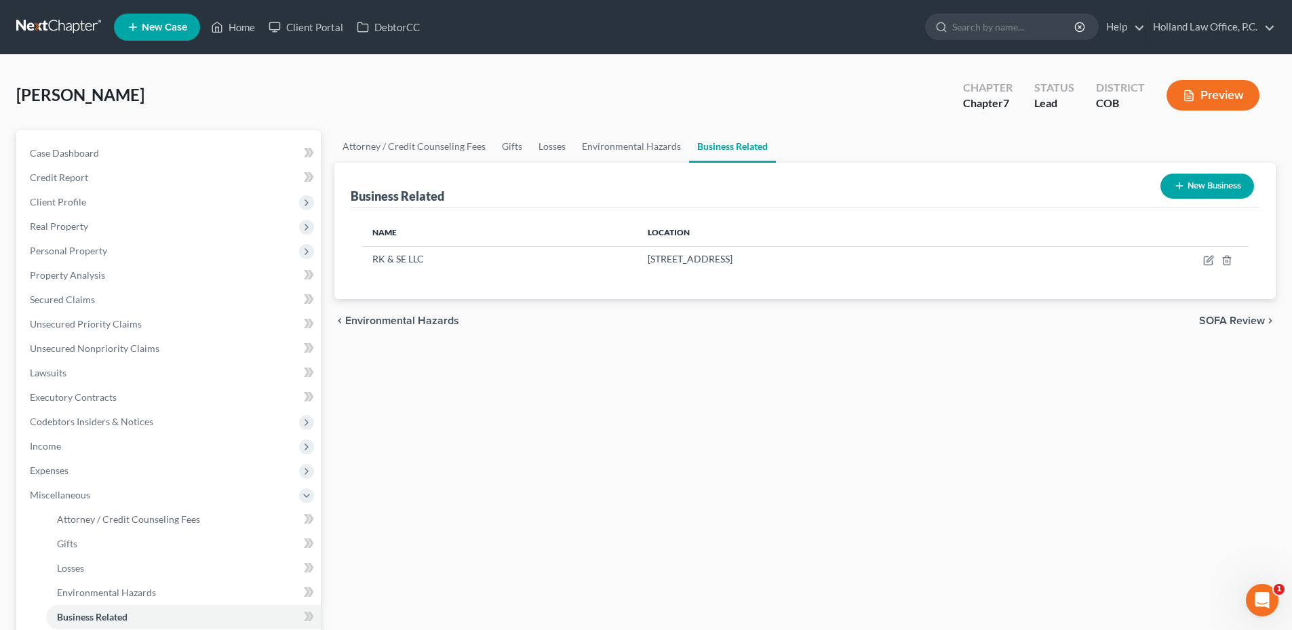
click at [730, 391] on div "Attorney / Credit Counseling Fees Gifts Losses Environmental Hazards Business R…" at bounding box center [804, 460] width 955 height 661
